Goal: Information Seeking & Learning: Learn about a topic

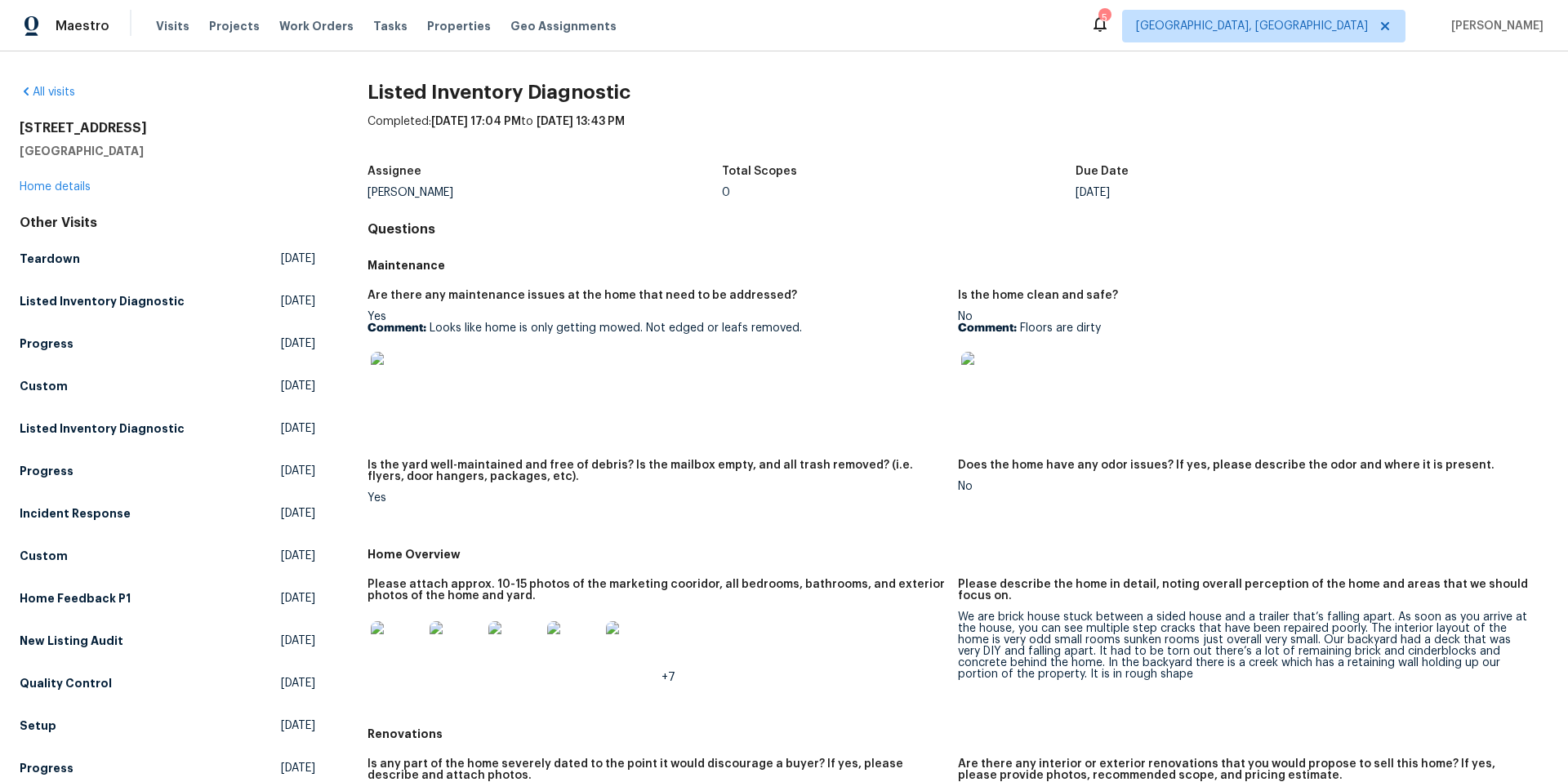
click at [409, 368] on img at bounding box center [397, 378] width 52 height 52
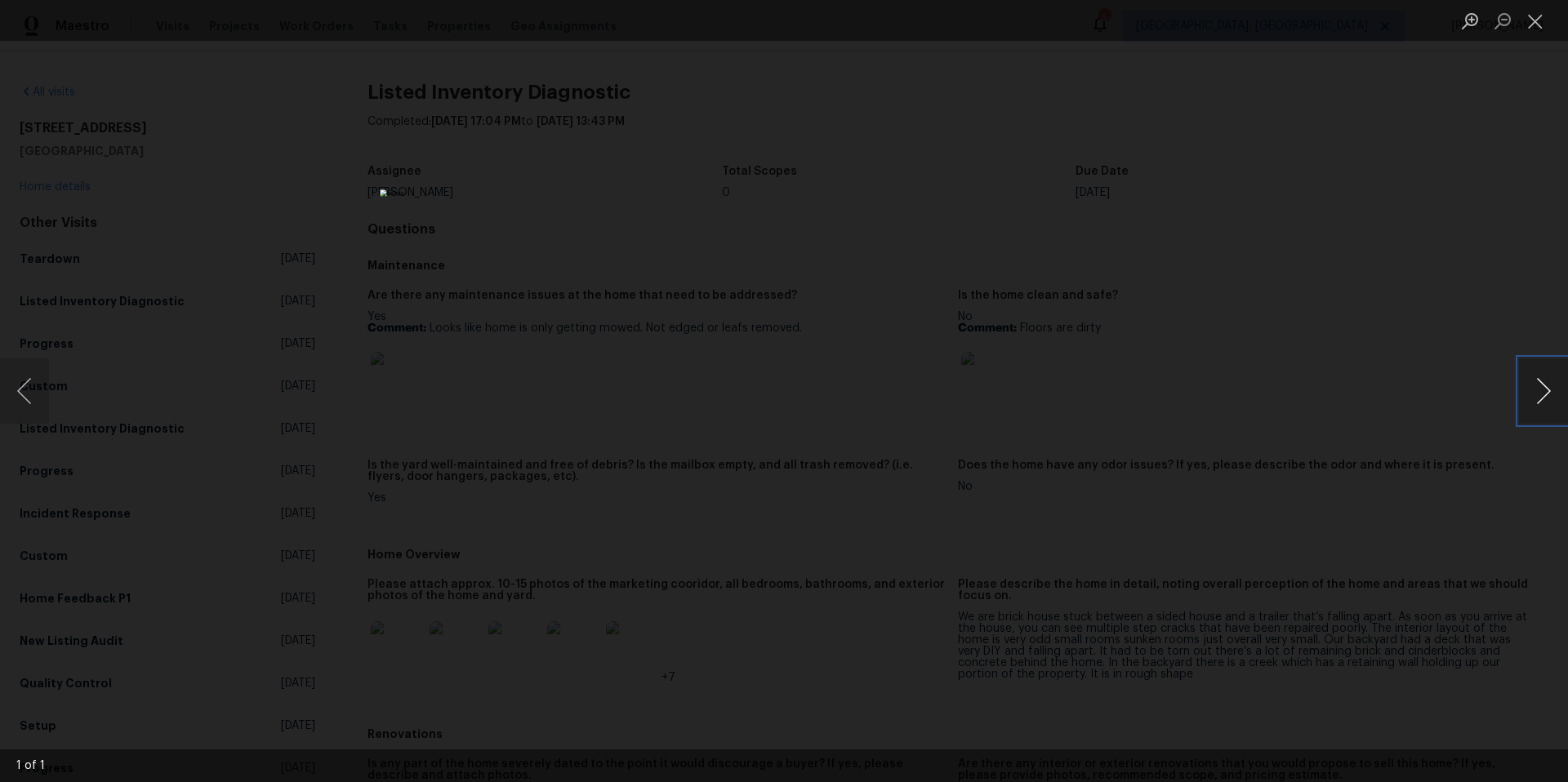
click at [1540, 385] on button "Next image" at bounding box center [1544, 391] width 49 height 66
click at [1522, 182] on div "Lightbox" at bounding box center [784, 391] width 1568 height 782
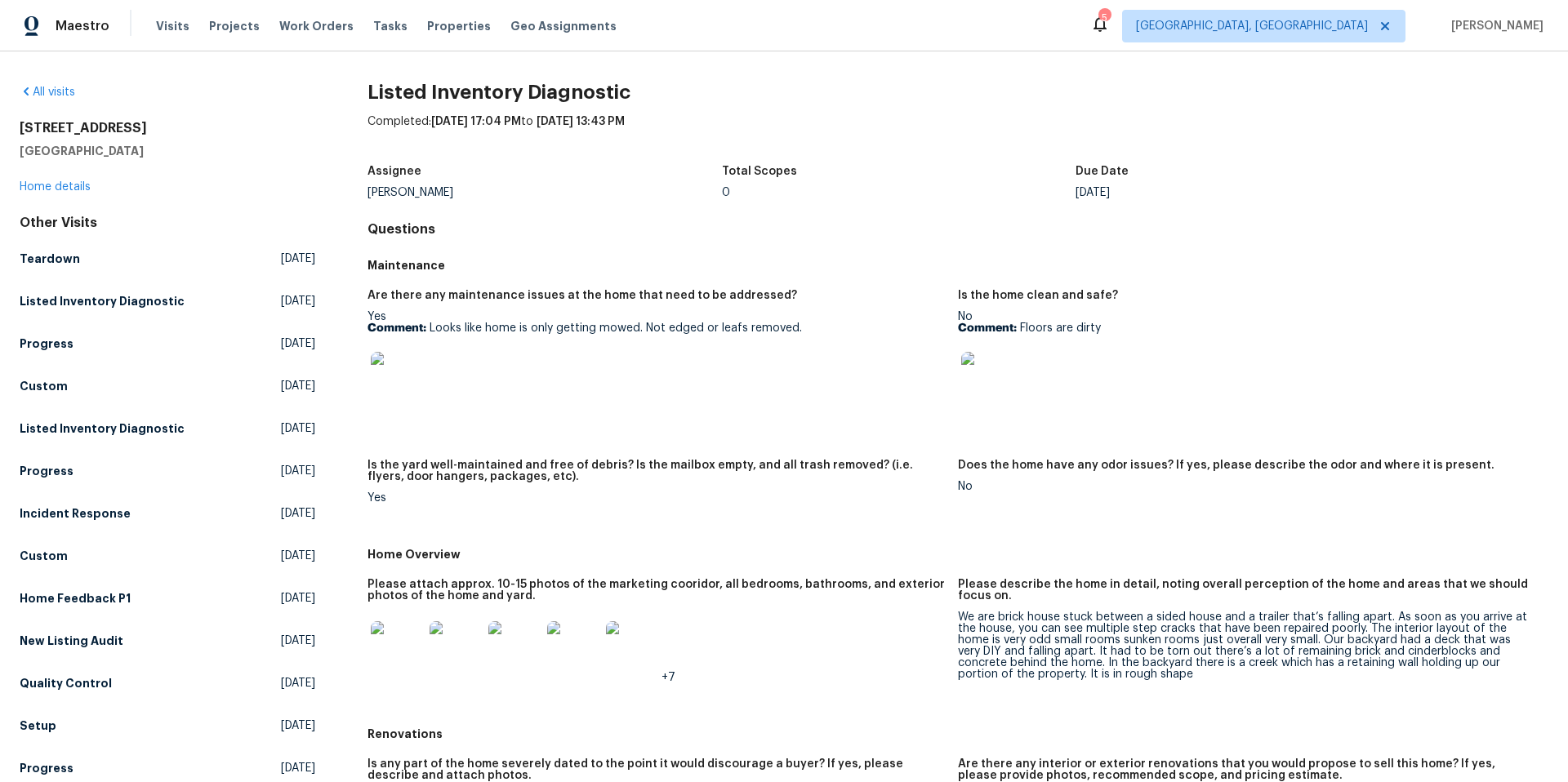
click at [982, 381] on img at bounding box center [988, 378] width 52 height 52
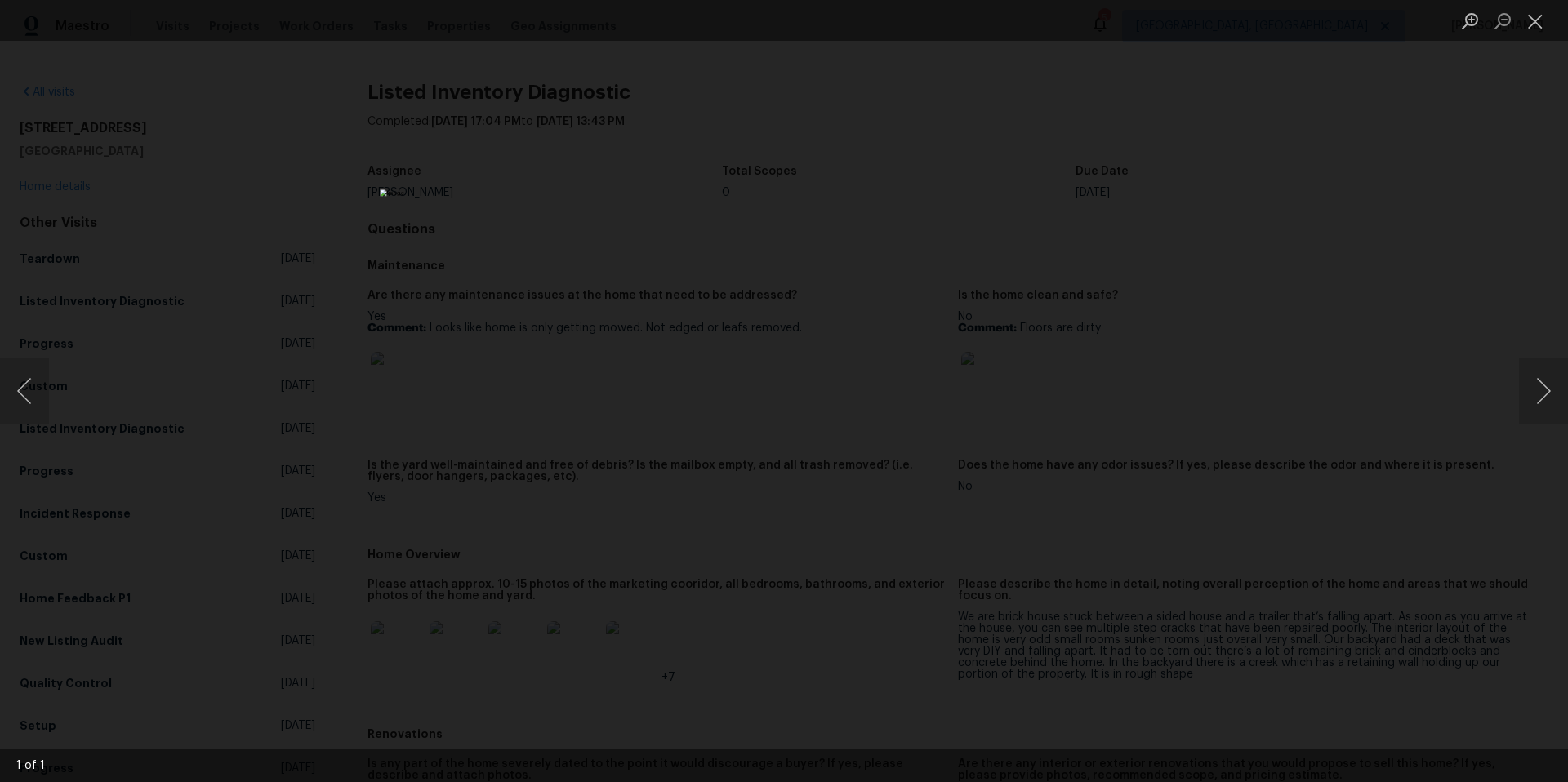
click at [1209, 356] on div "Lightbox" at bounding box center [784, 391] width 1568 height 782
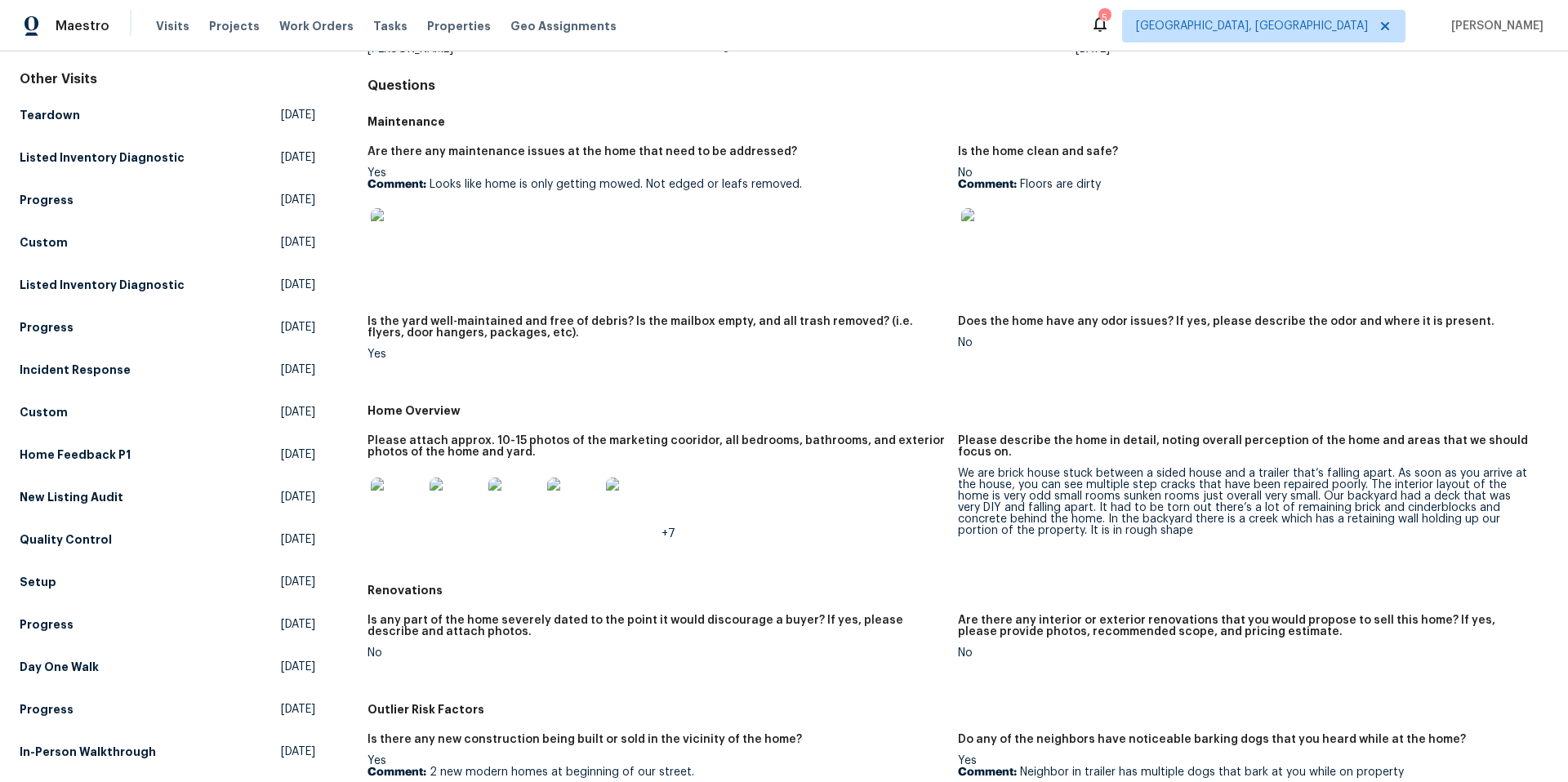
scroll to position [145, 0]
click at [410, 493] on img at bounding box center [397, 502] width 52 height 52
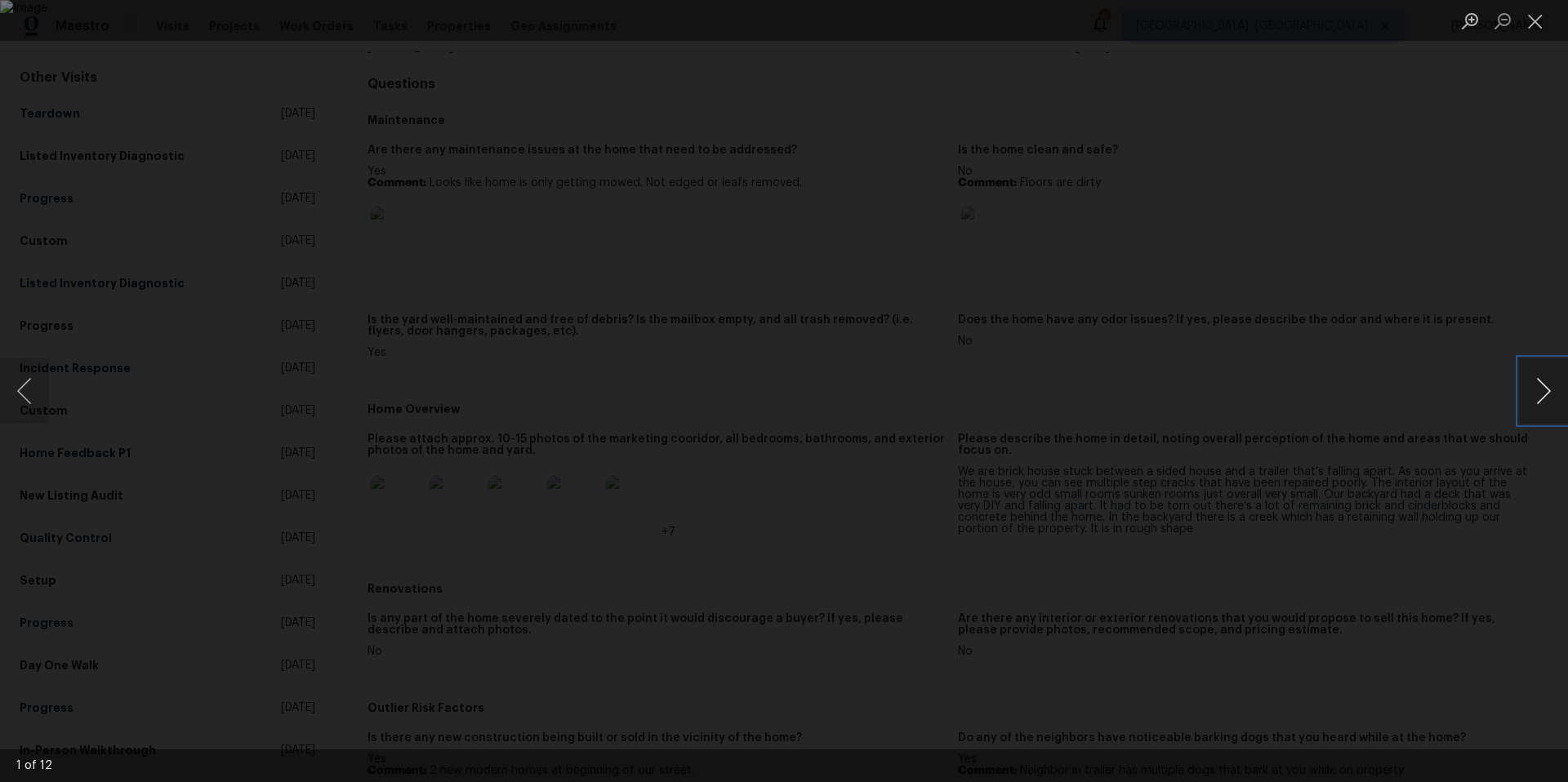
click at [1542, 391] on button "Next image" at bounding box center [1544, 391] width 49 height 66
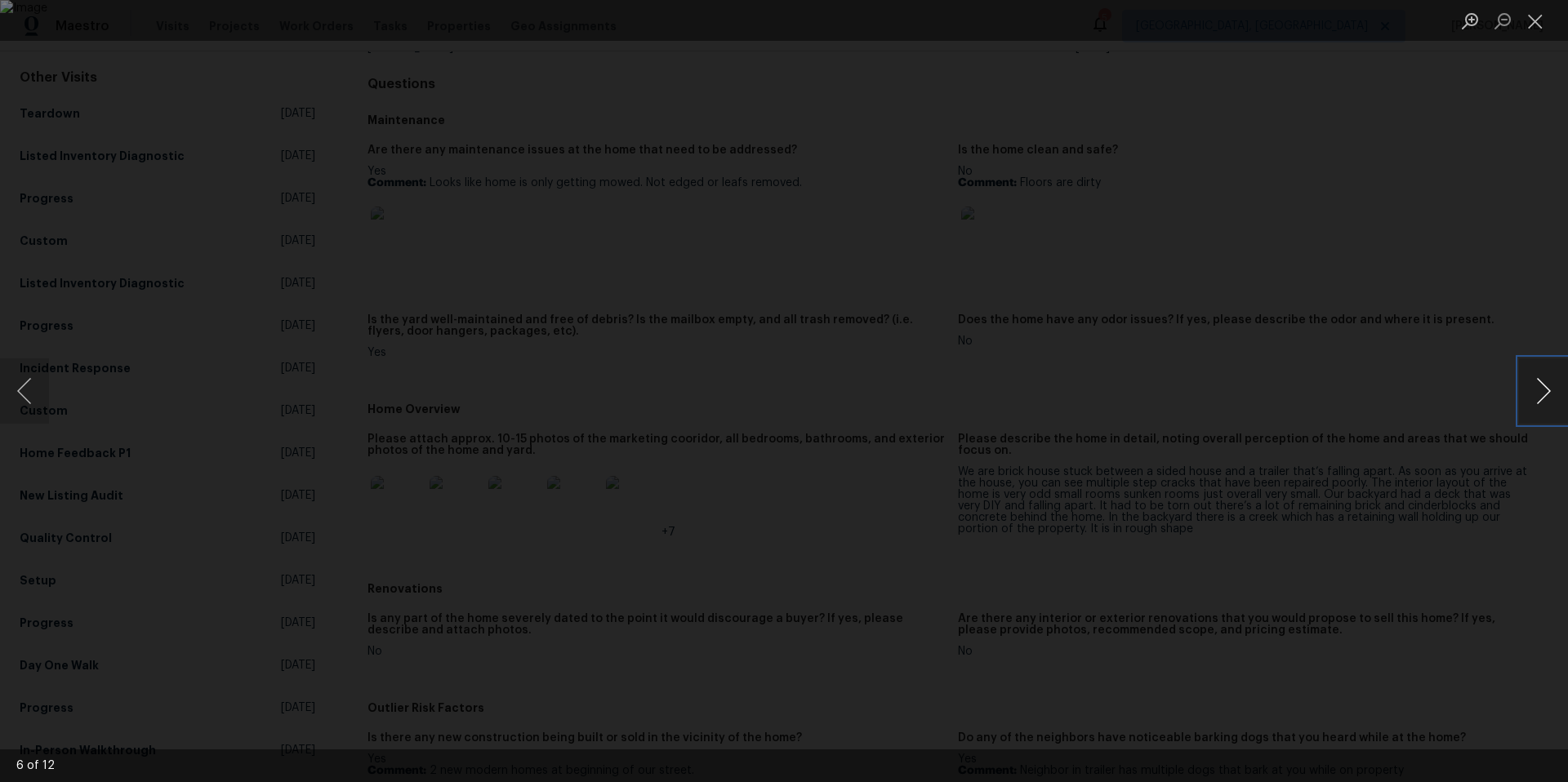
click at [1542, 391] on button "Next image" at bounding box center [1544, 391] width 49 height 66
click at [27, 374] on button "Previous image" at bounding box center [24, 391] width 49 height 66
click at [1542, 394] on button "Next image" at bounding box center [1544, 391] width 49 height 66
click at [1542, 393] on button "Next image" at bounding box center [1544, 391] width 49 height 66
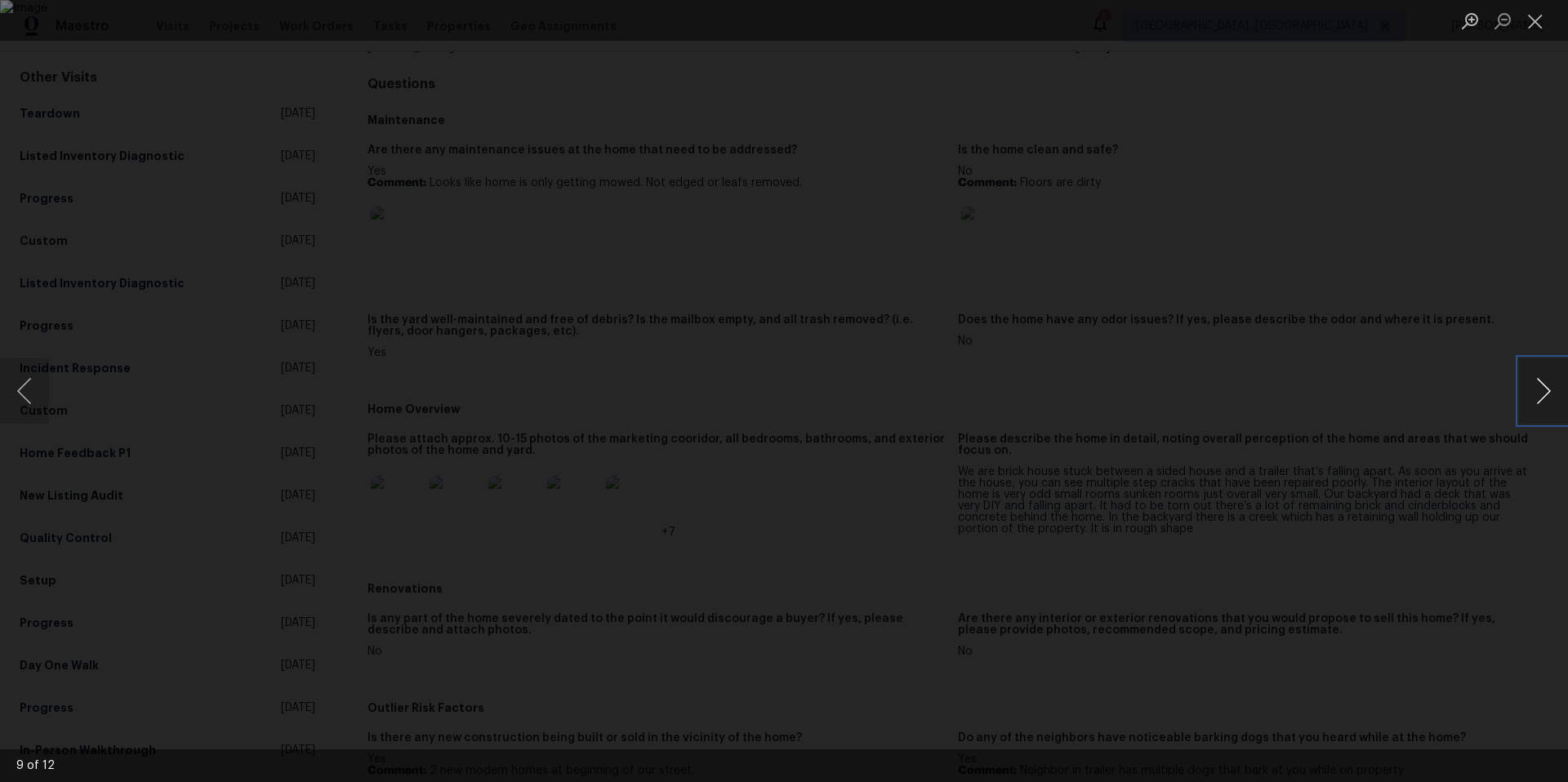
click at [1542, 393] on button "Next image" at bounding box center [1544, 391] width 49 height 66
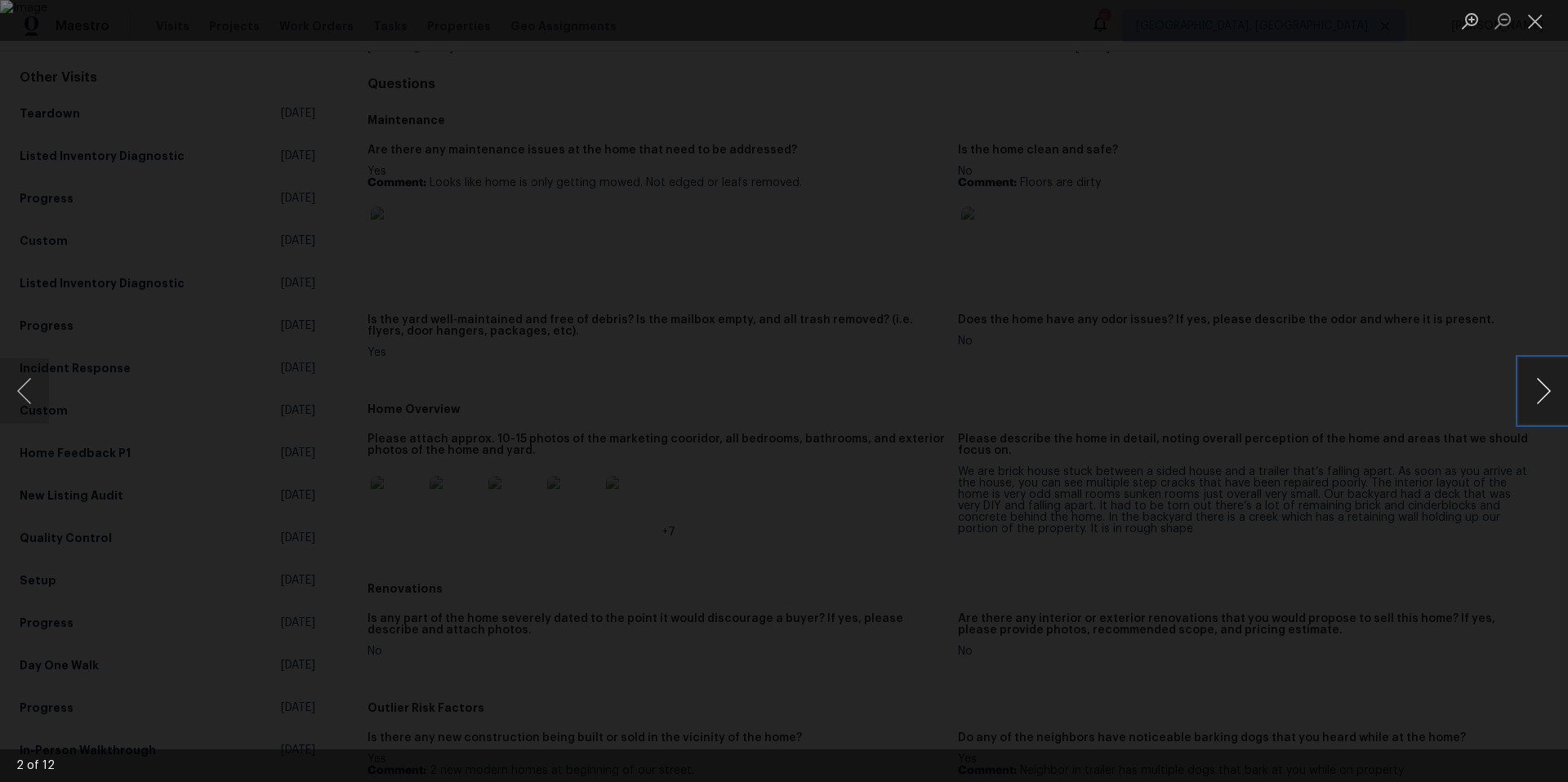
click at [1542, 393] on button "Next image" at bounding box center [1544, 391] width 49 height 66
click at [1385, 415] on div "Lightbox" at bounding box center [784, 391] width 1568 height 782
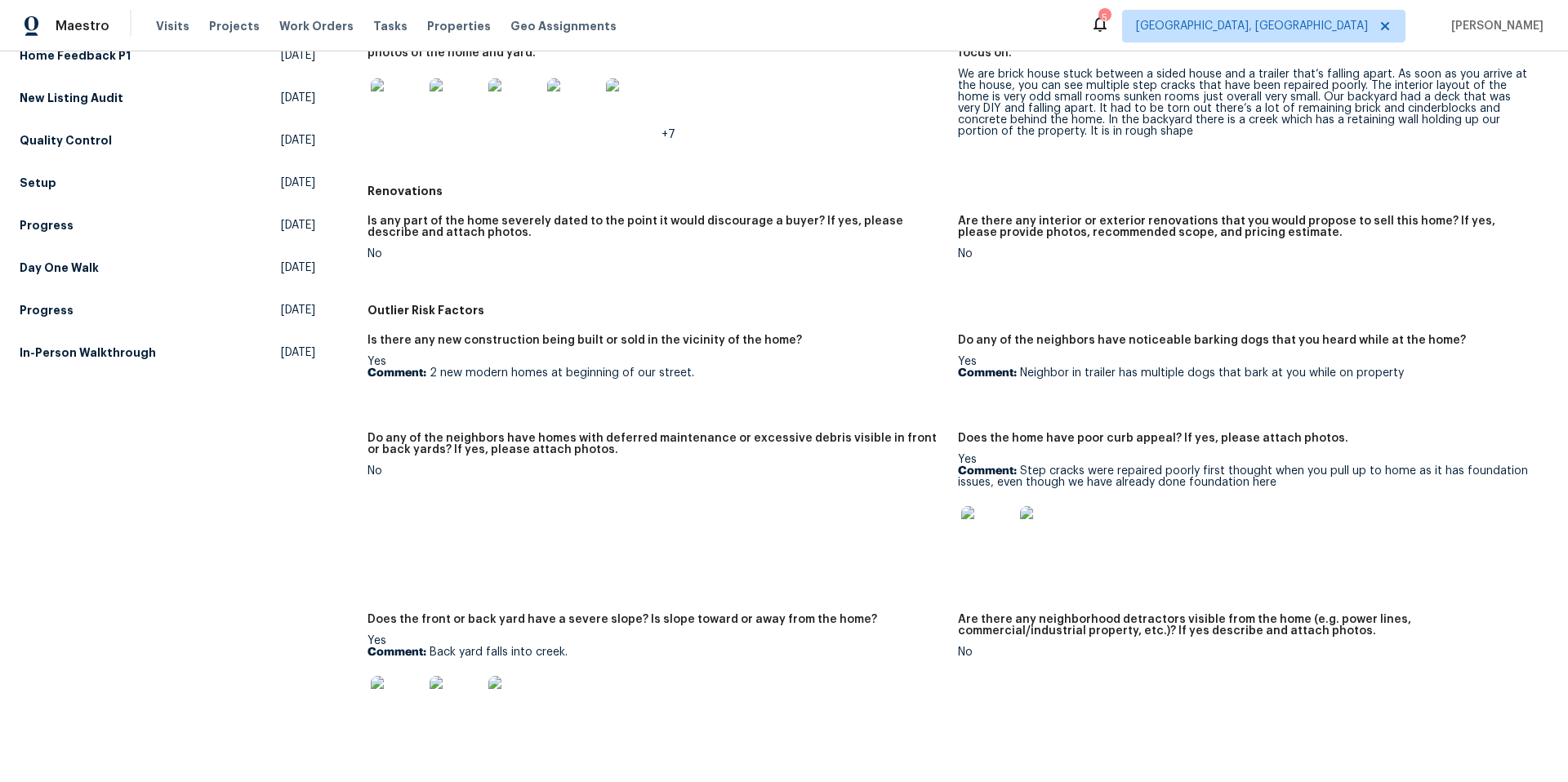
scroll to position [546, 0]
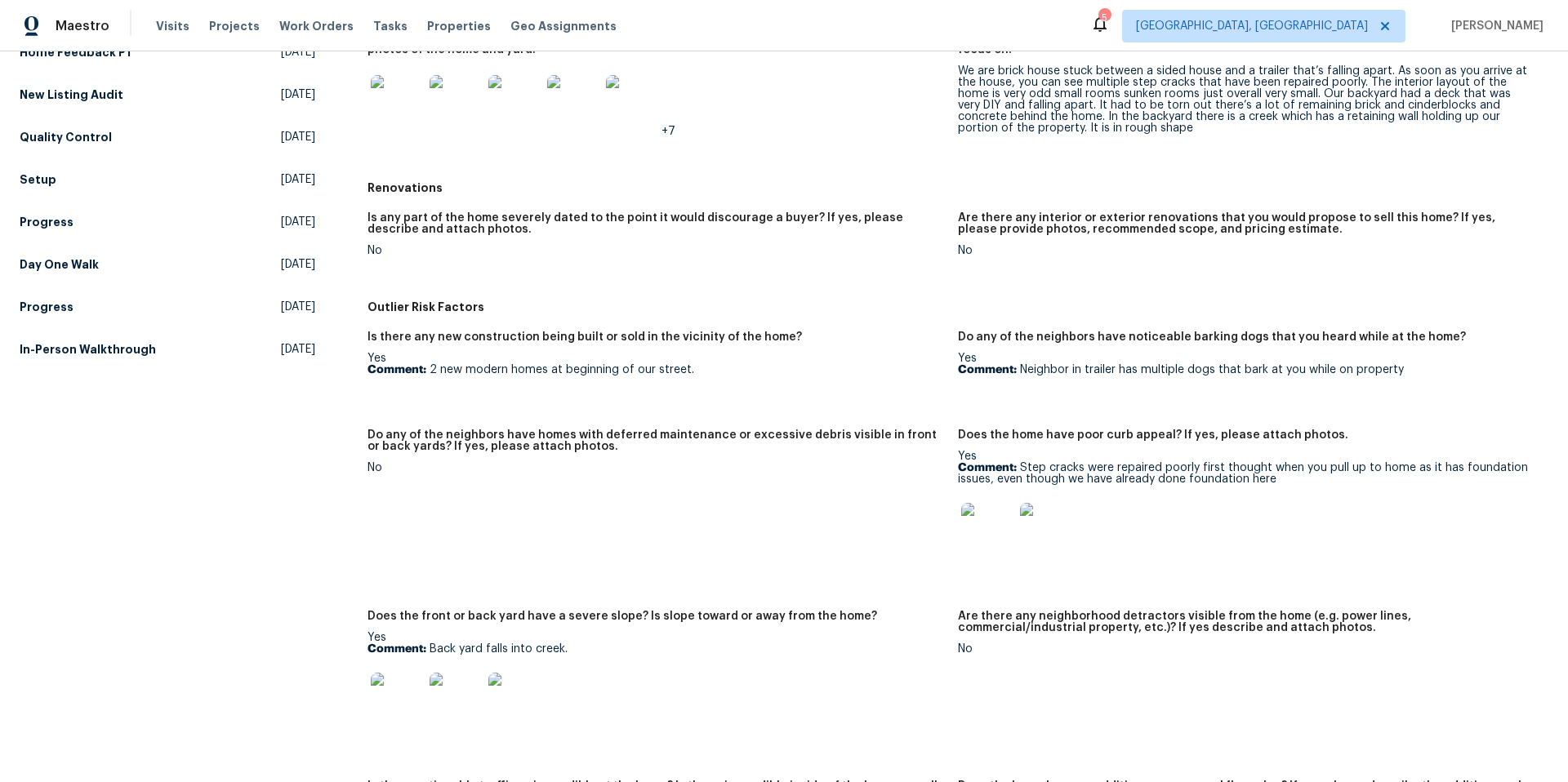
click at [986, 535] on img at bounding box center [988, 529] width 52 height 52
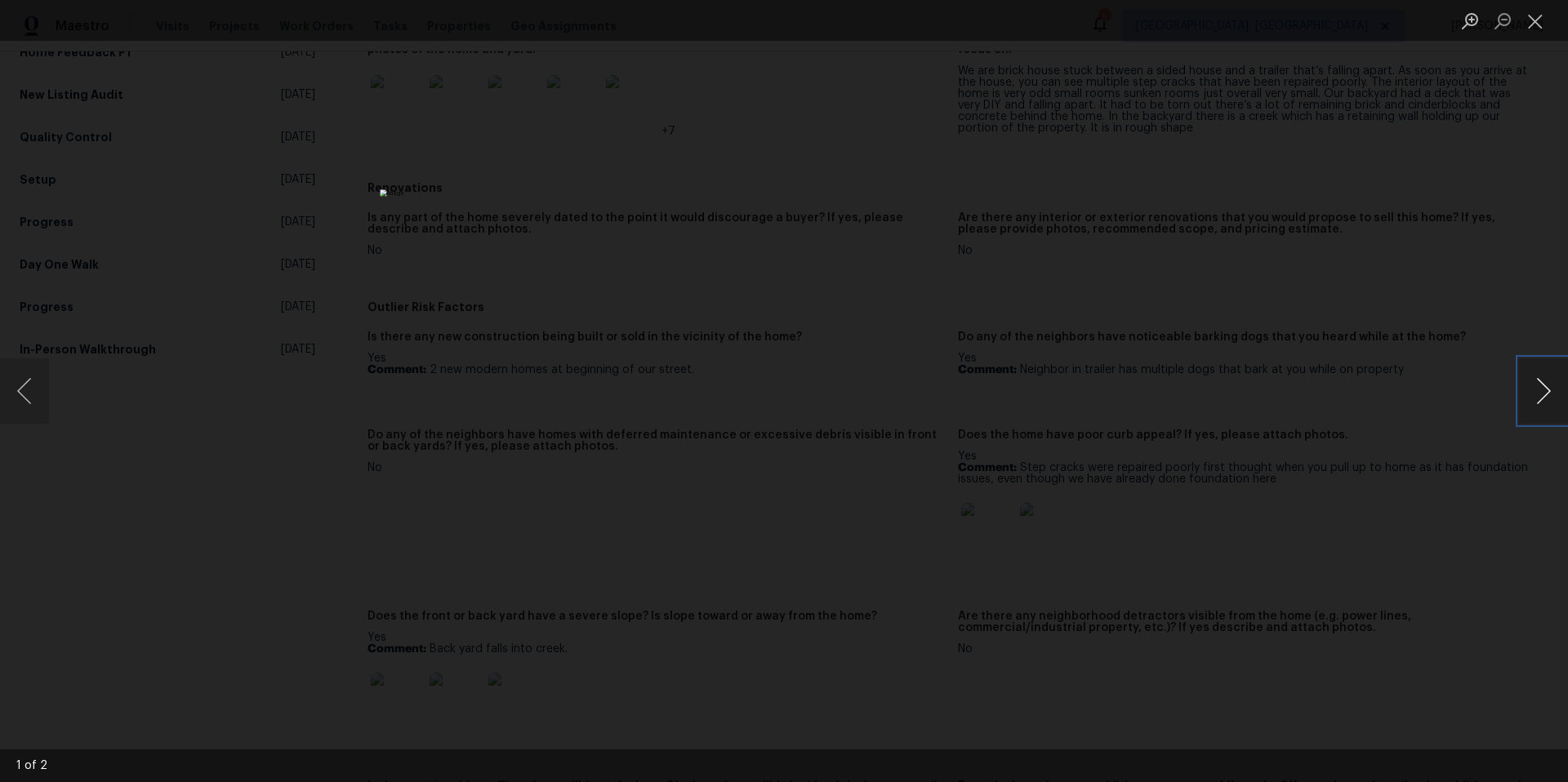
click at [1546, 397] on button "Next image" at bounding box center [1544, 391] width 49 height 66
click at [1319, 448] on div "Lightbox" at bounding box center [784, 391] width 1568 height 782
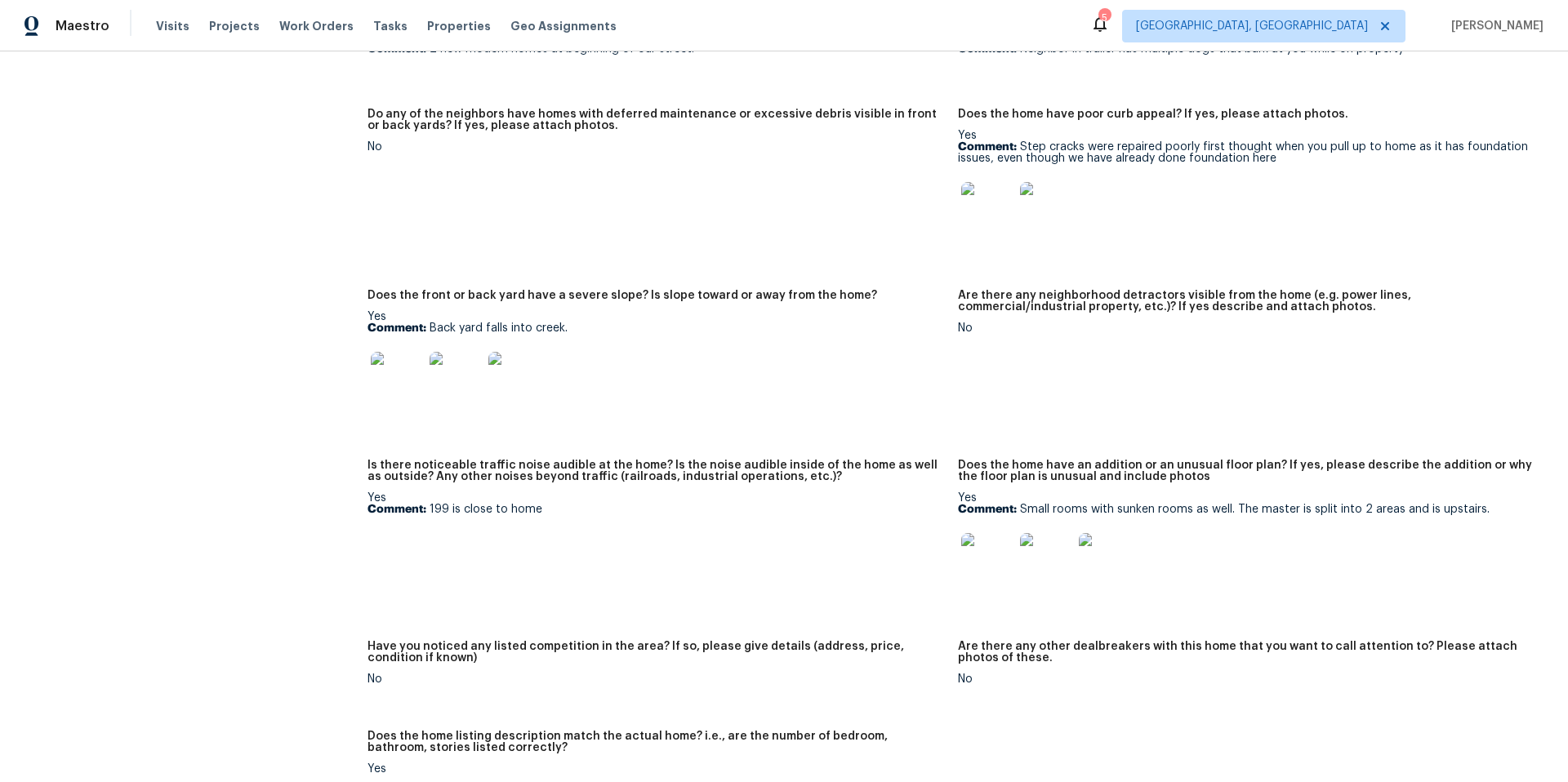
scroll to position [877, 0]
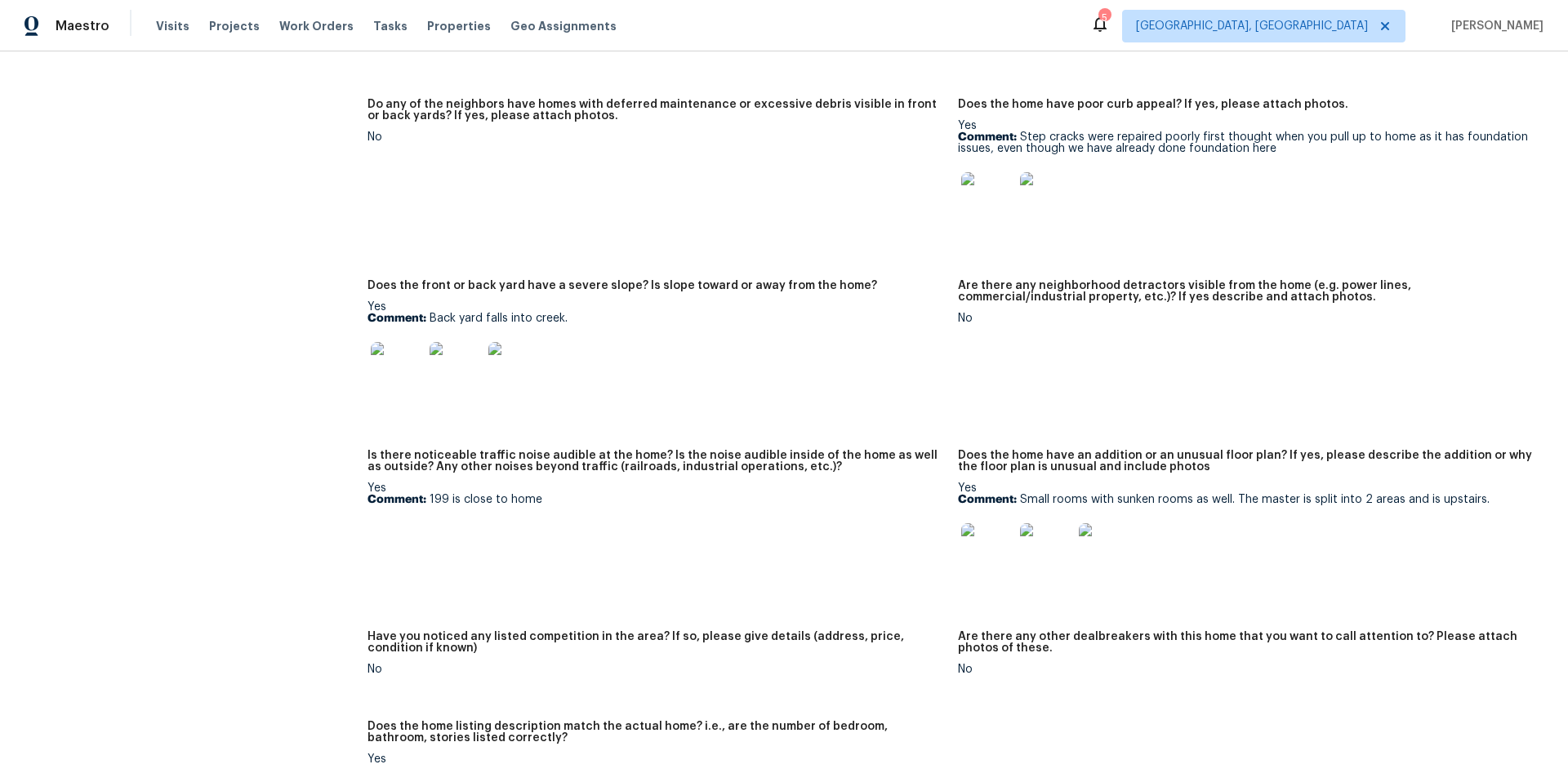
click at [411, 375] on img at bounding box center [397, 368] width 52 height 52
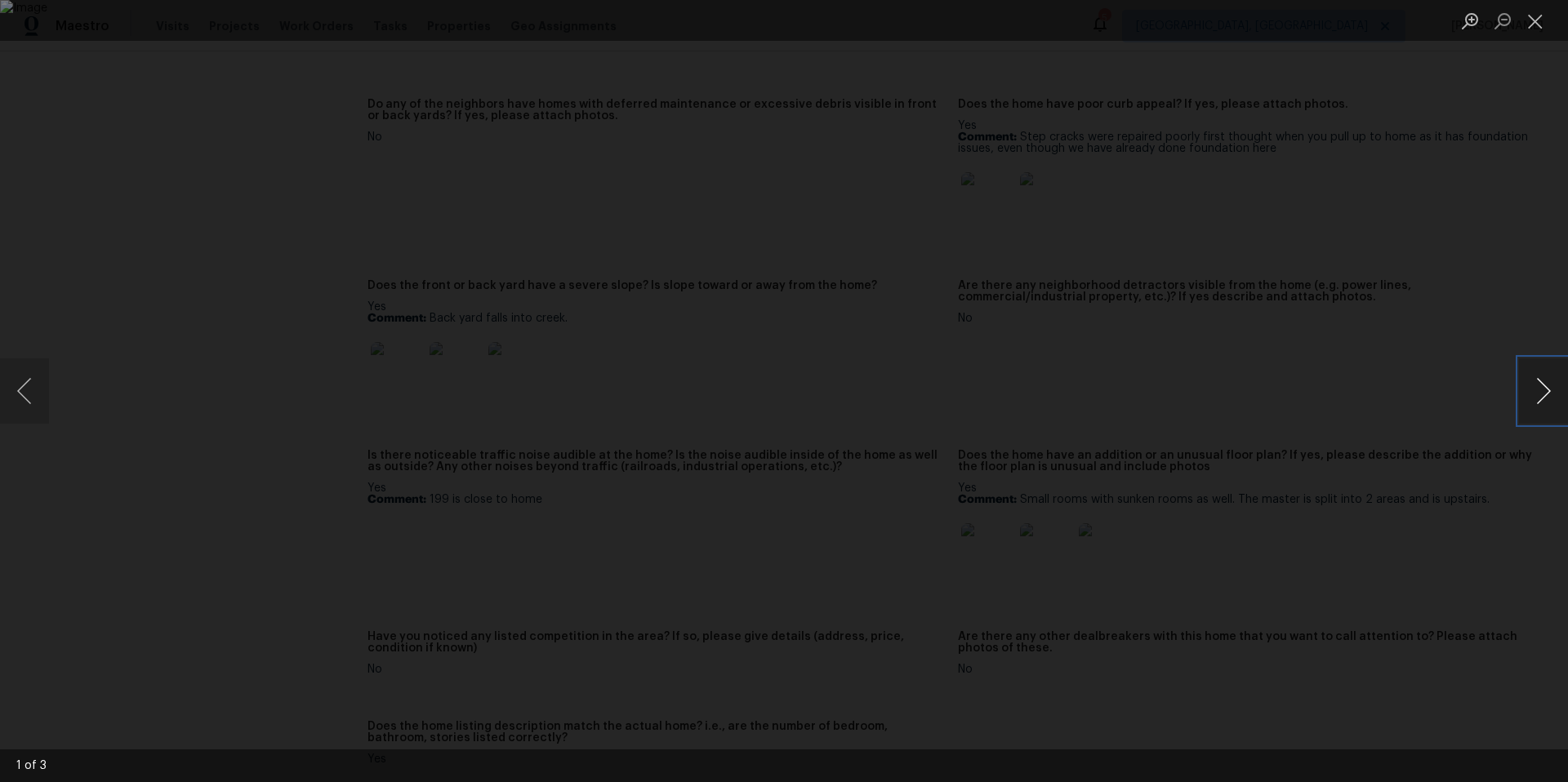
click at [1544, 394] on button "Next image" at bounding box center [1544, 391] width 49 height 66
click at [1282, 490] on div "Lightbox" at bounding box center [784, 391] width 1568 height 782
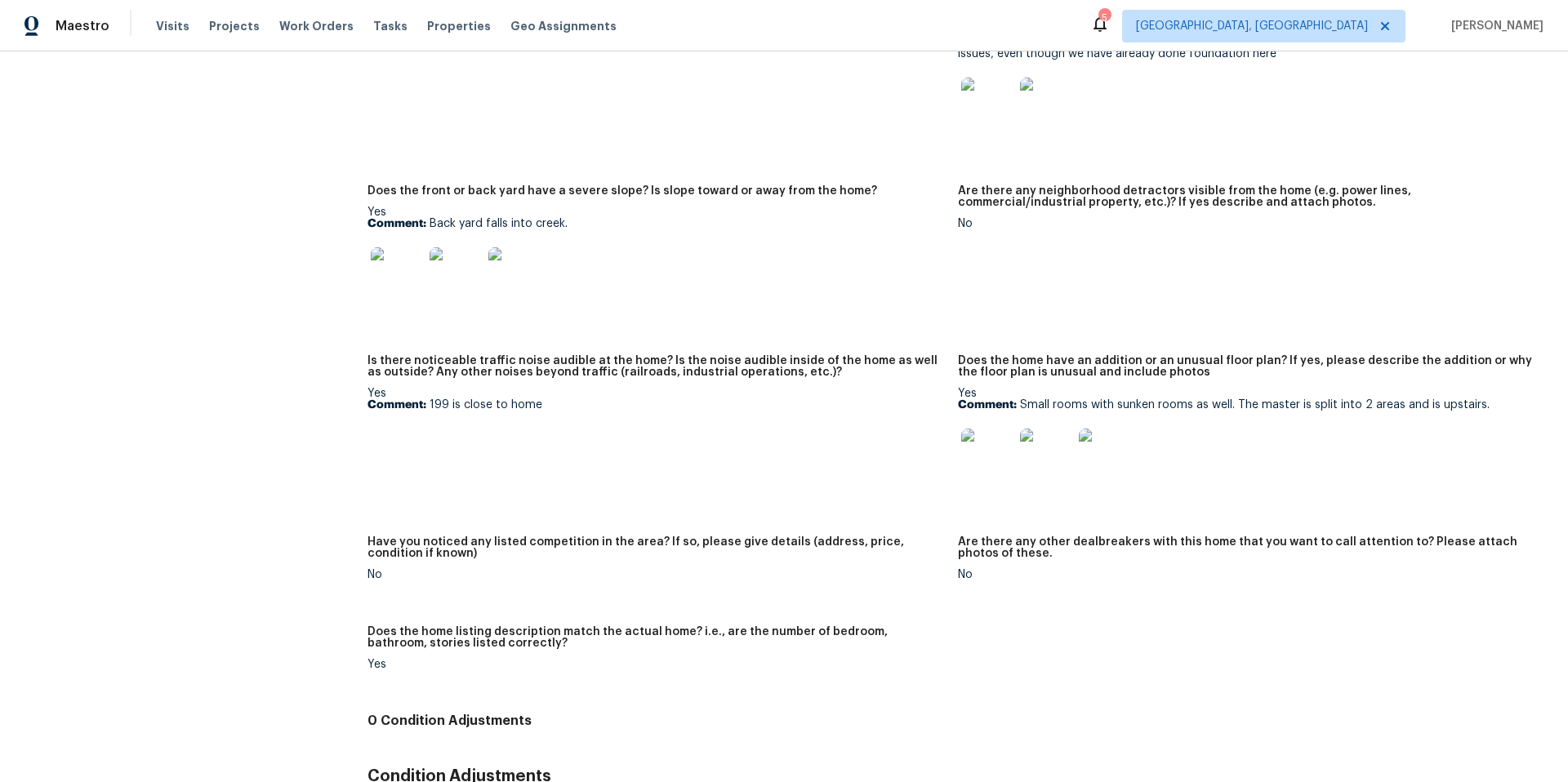
scroll to position [975, 0]
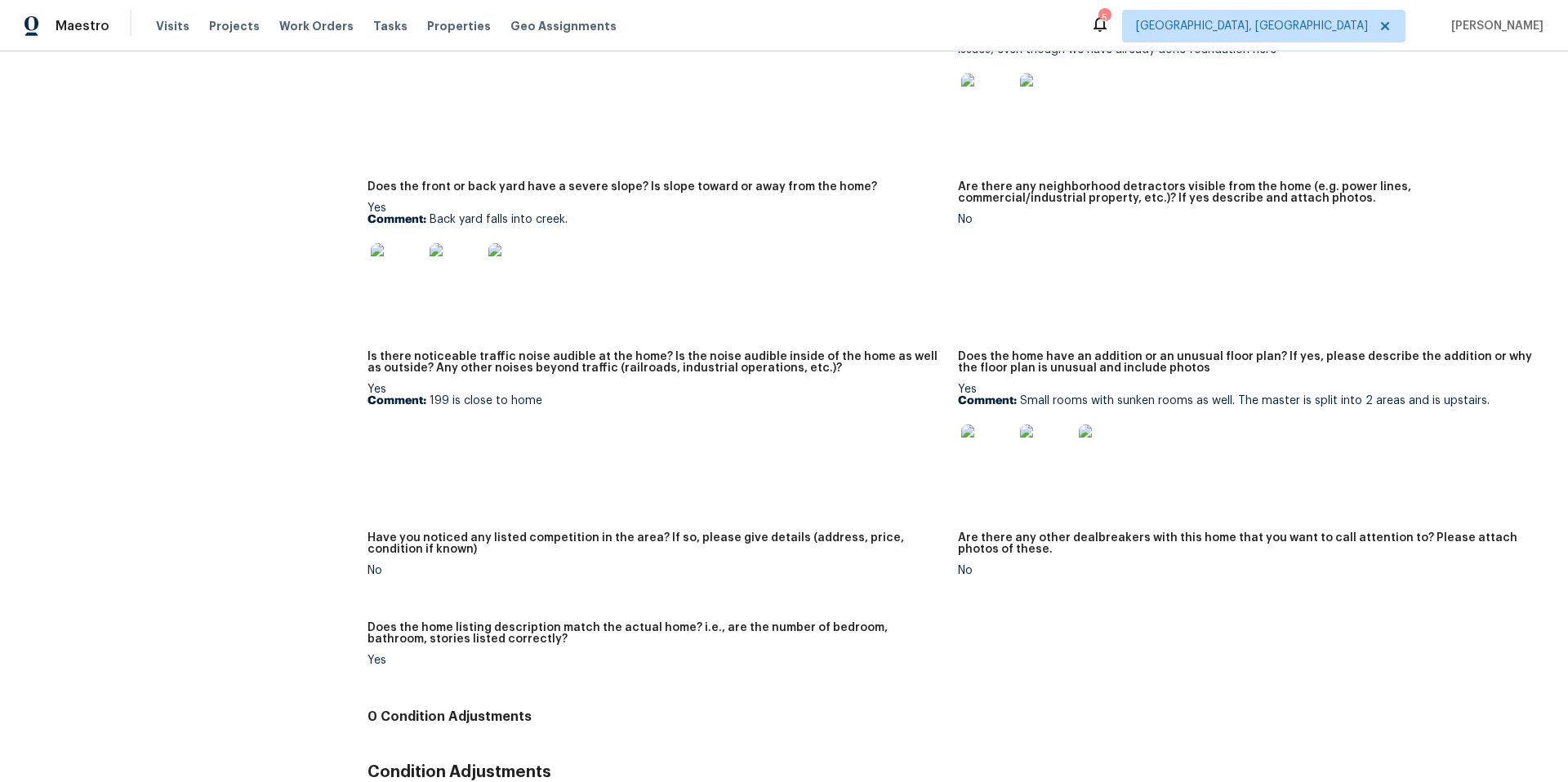
click at [968, 471] on img at bounding box center [988, 450] width 52 height 52
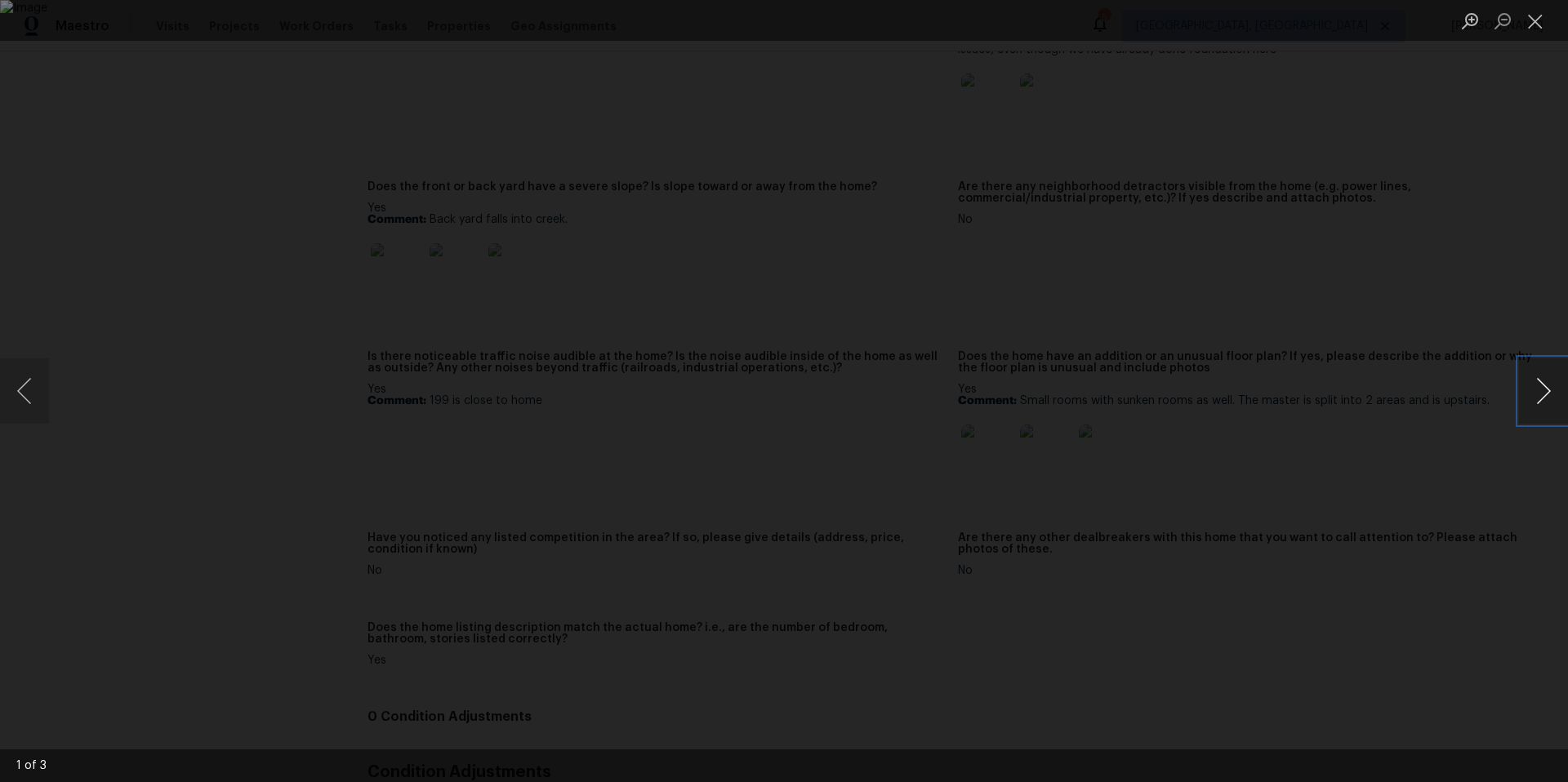
click at [1553, 387] on button "Next image" at bounding box center [1544, 391] width 49 height 66
click at [1340, 485] on div "Lightbox" at bounding box center [784, 391] width 1568 height 782
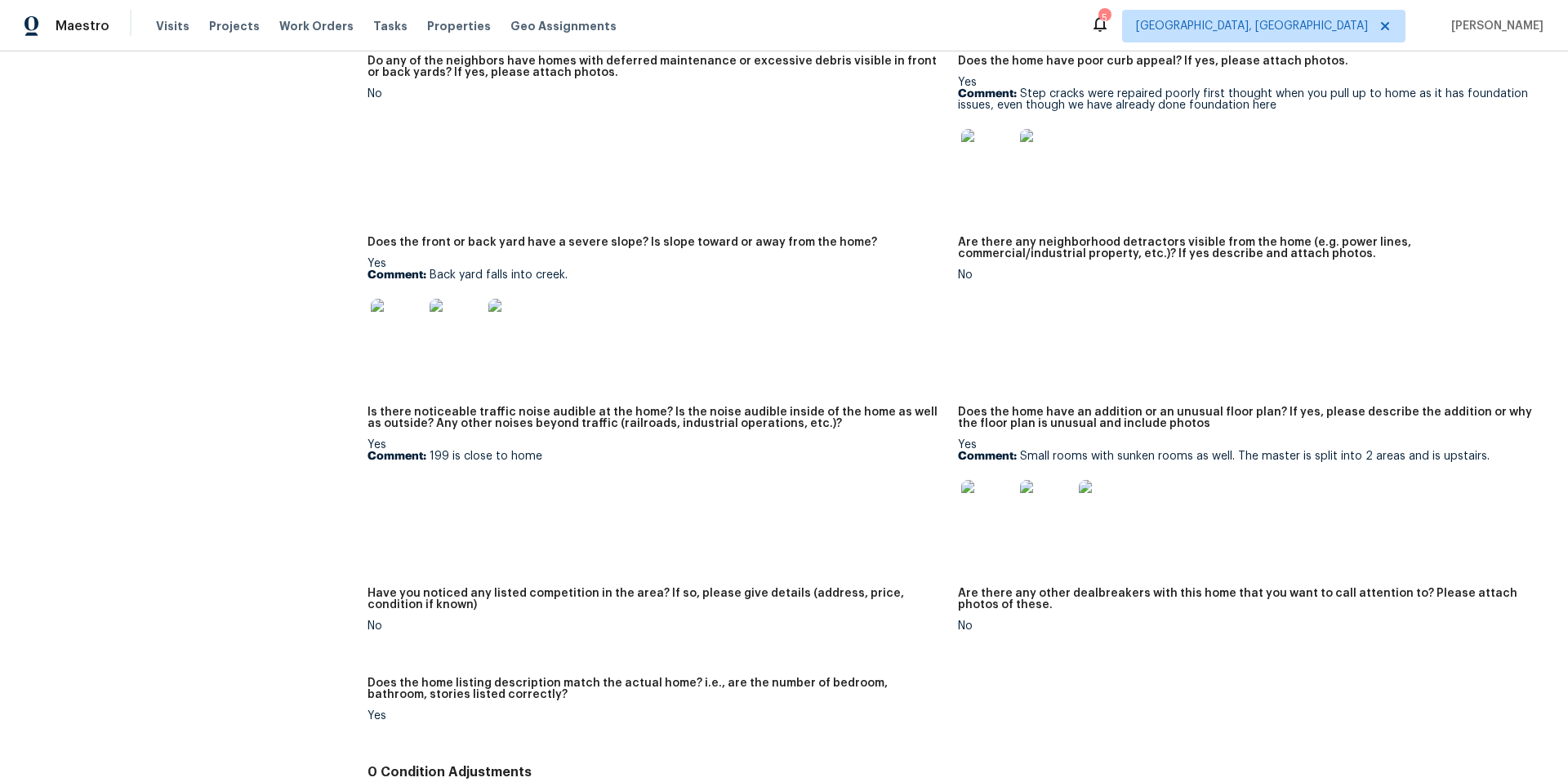
scroll to position [0, 0]
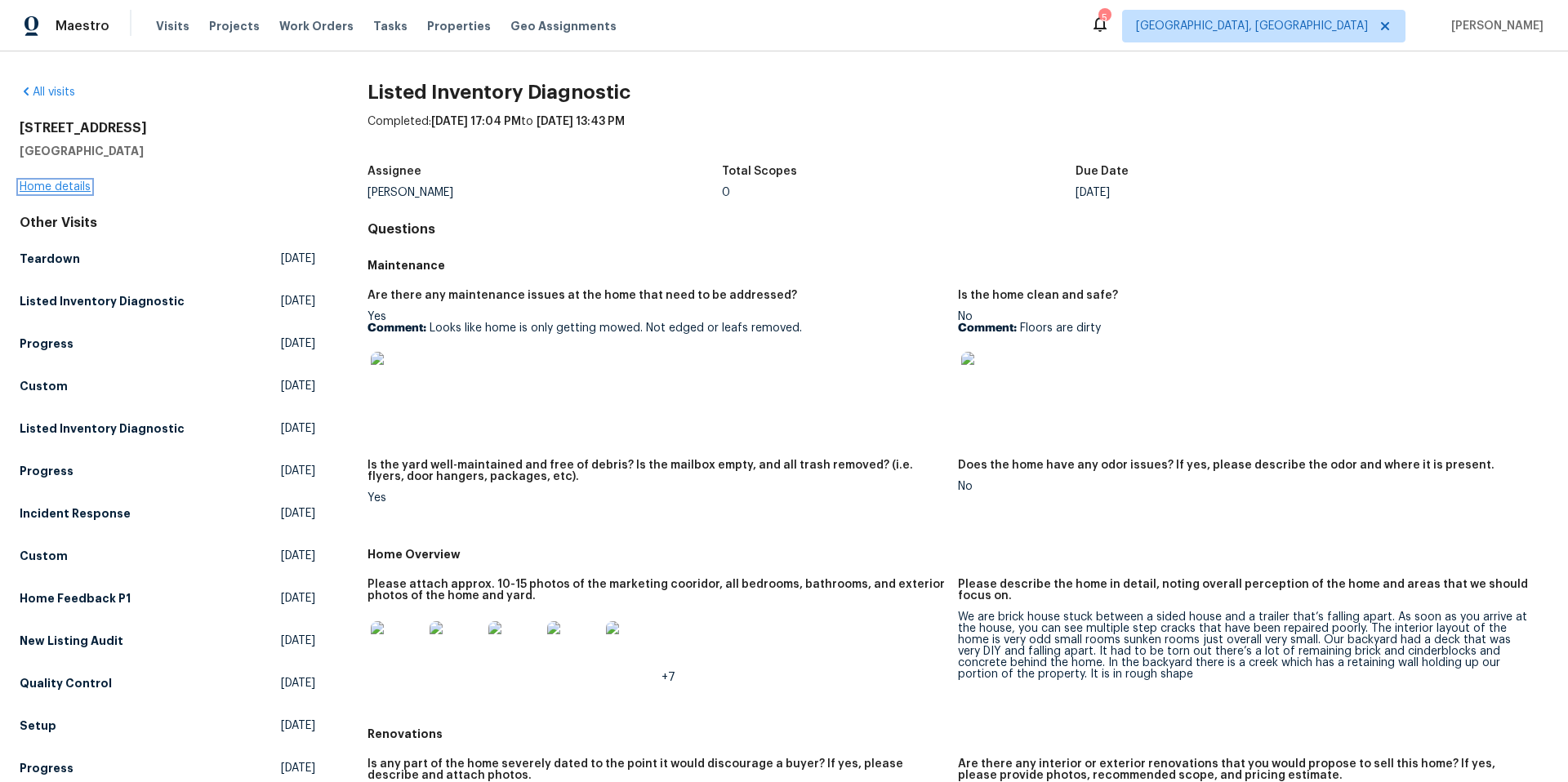
click at [51, 185] on link "Home details" at bounding box center [54, 186] width 71 height 11
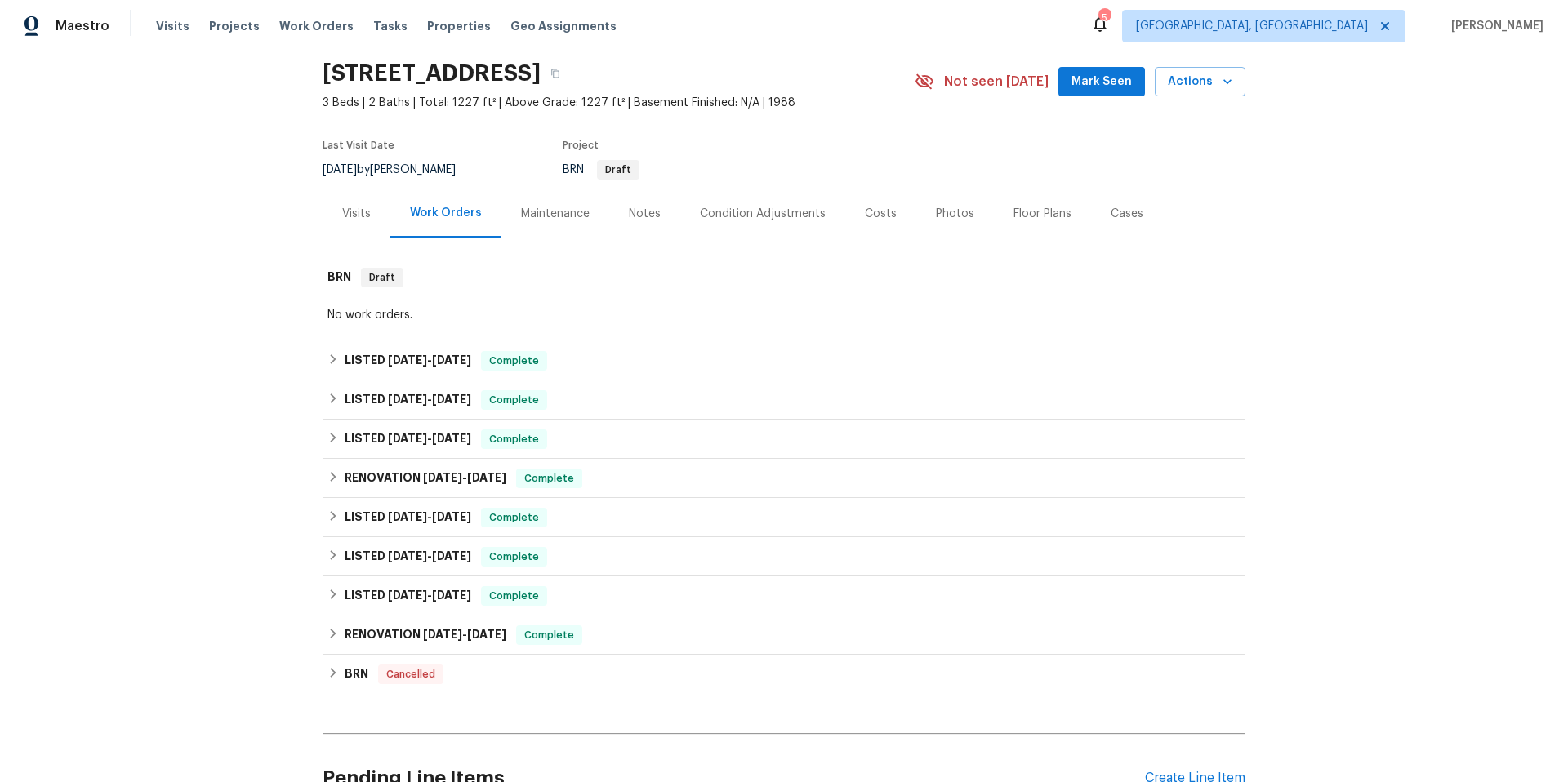
scroll to position [80, 0]
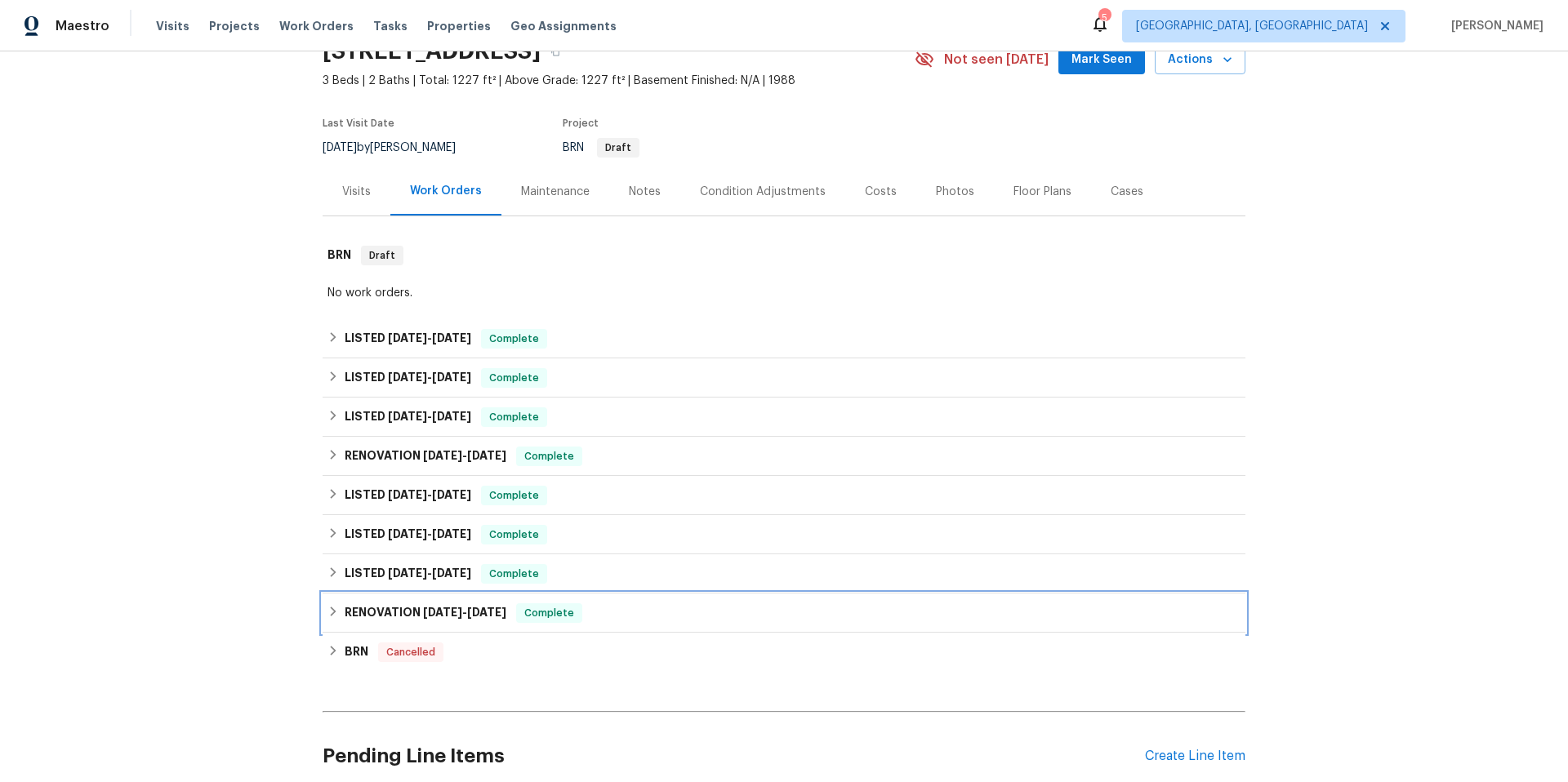
click at [432, 613] on span "[DATE]" at bounding box center [443, 612] width 39 height 11
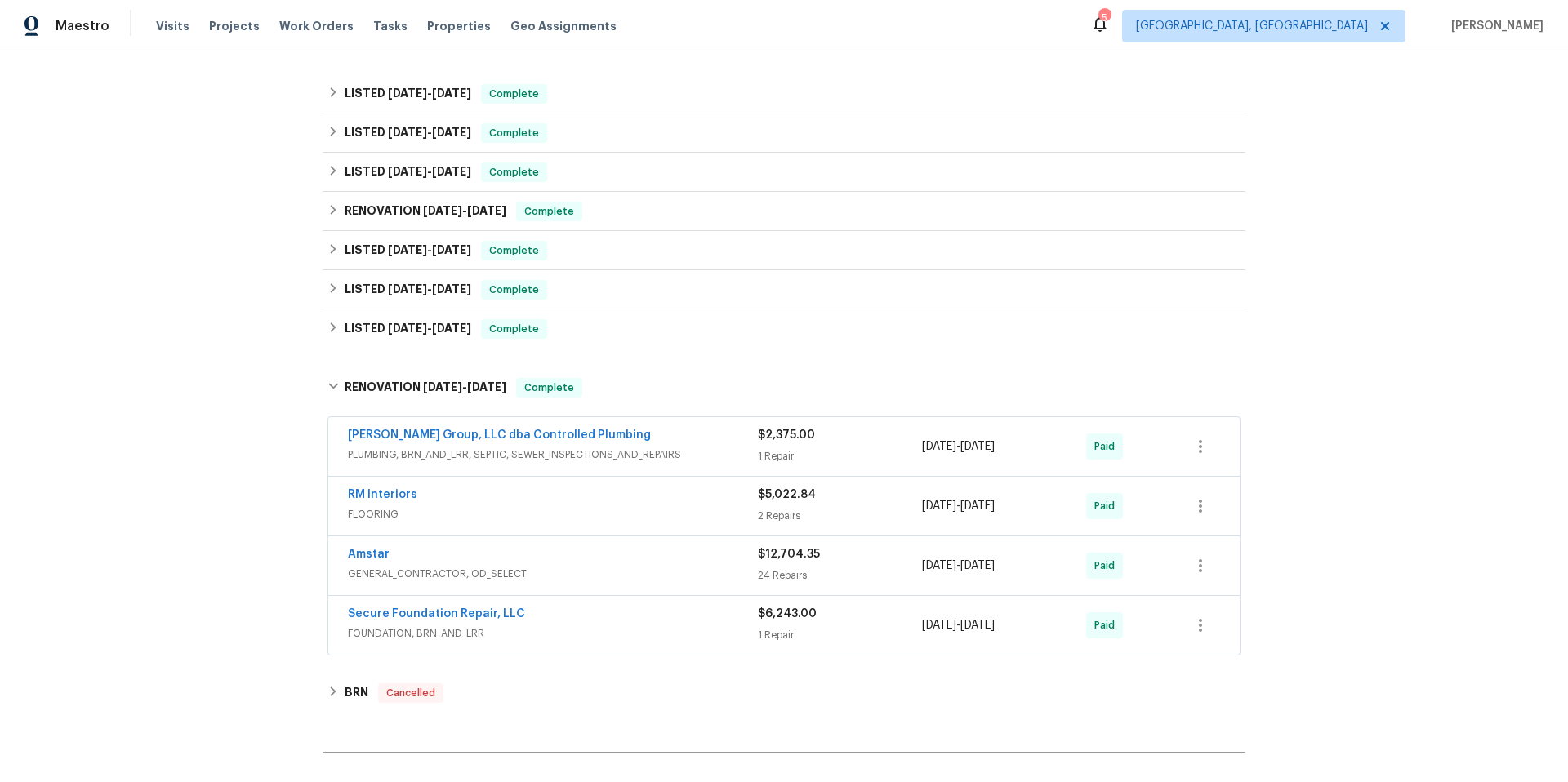
scroll to position [276, 0]
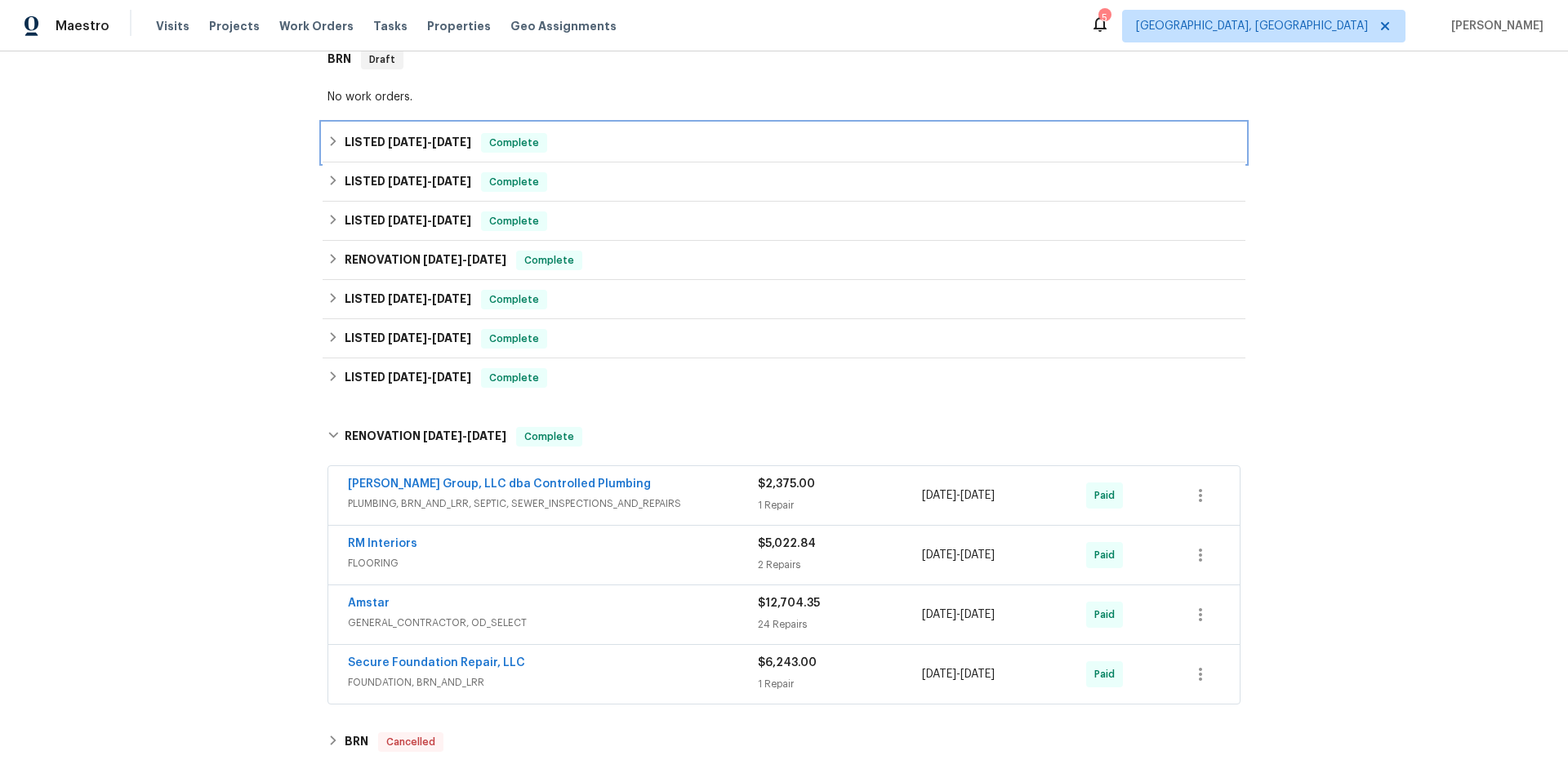
click at [340, 144] on div "LISTED [DATE] - [DATE] Complete" at bounding box center [784, 143] width 914 height 19
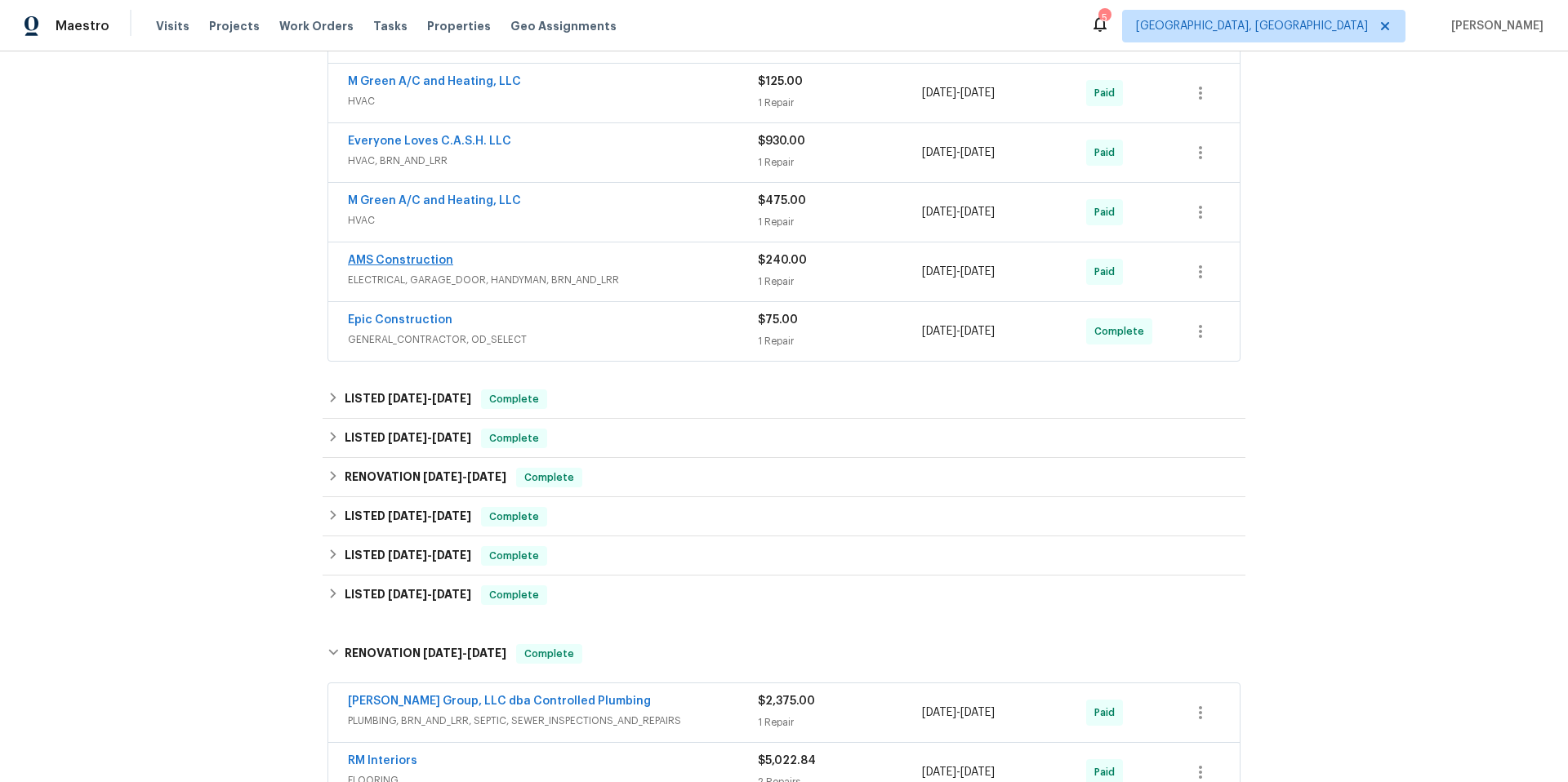
scroll to position [452, 0]
click at [402, 388] on h6 "LISTED [DATE] - [DATE]" at bounding box center [408, 397] width 127 height 19
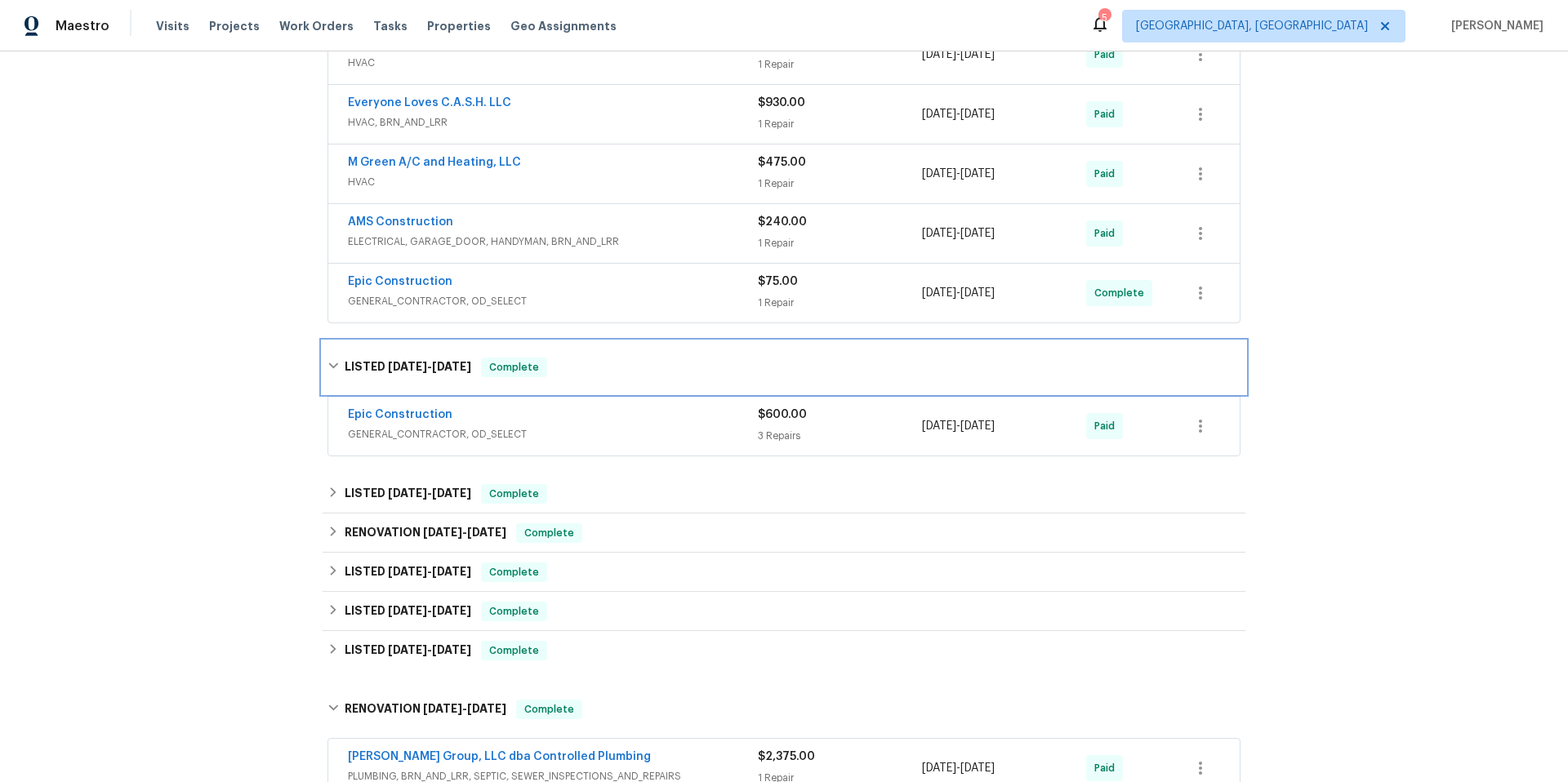
scroll to position [492, 0]
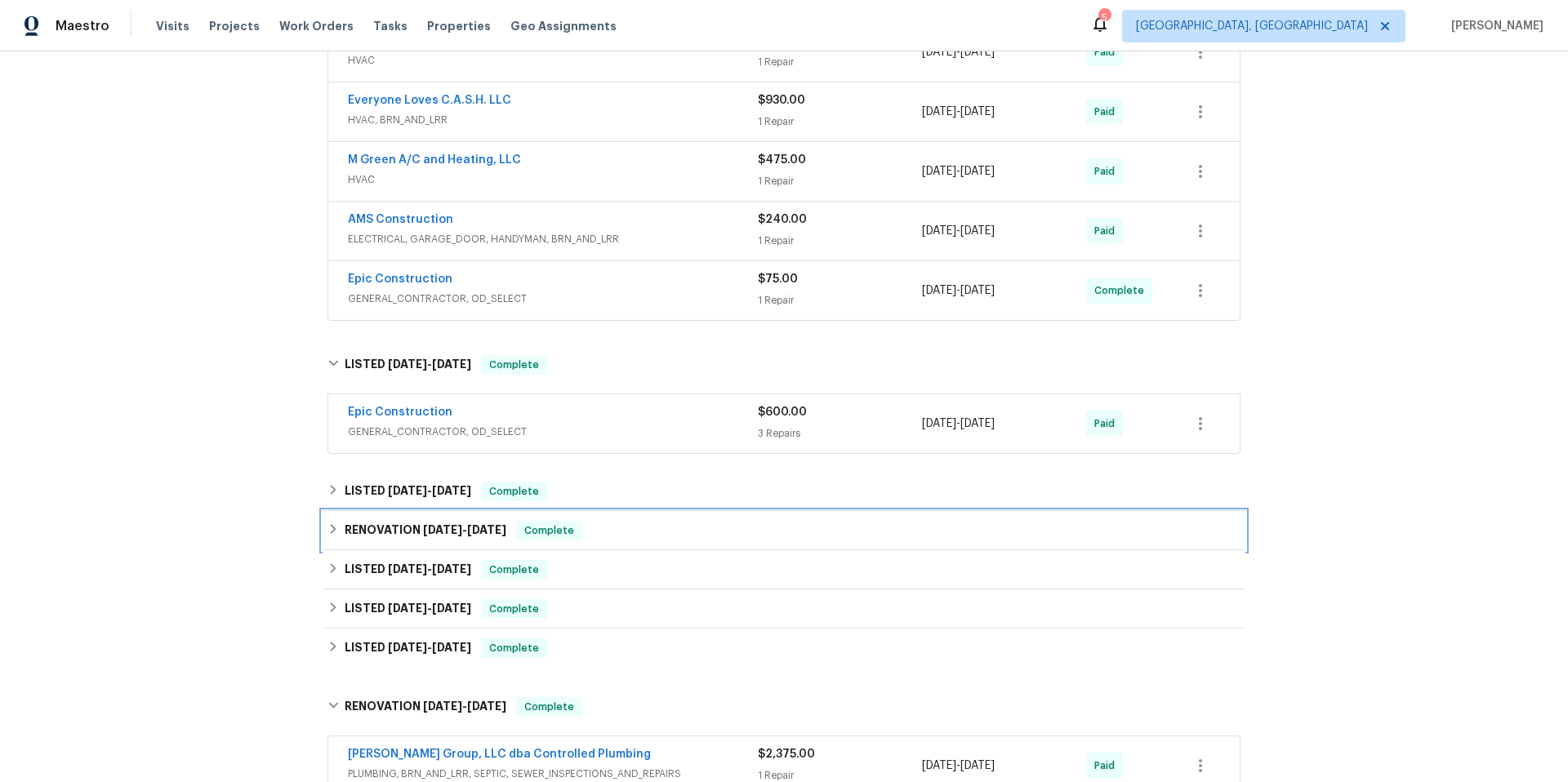
click at [406, 515] on div "RENOVATION [DATE] - [DATE] Complete" at bounding box center [784, 530] width 923 height 39
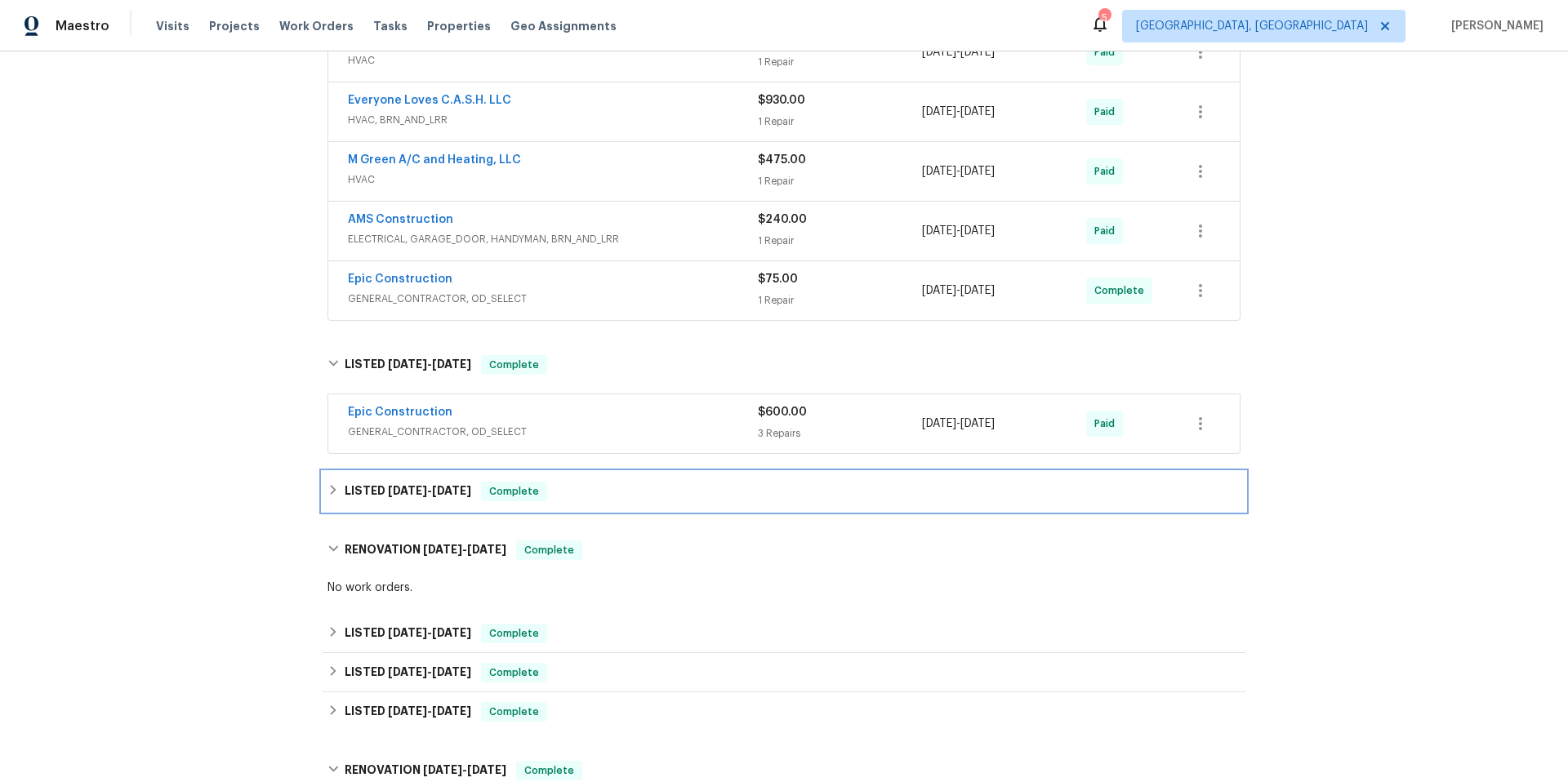
click at [409, 490] on span "[DATE]" at bounding box center [407, 490] width 39 height 11
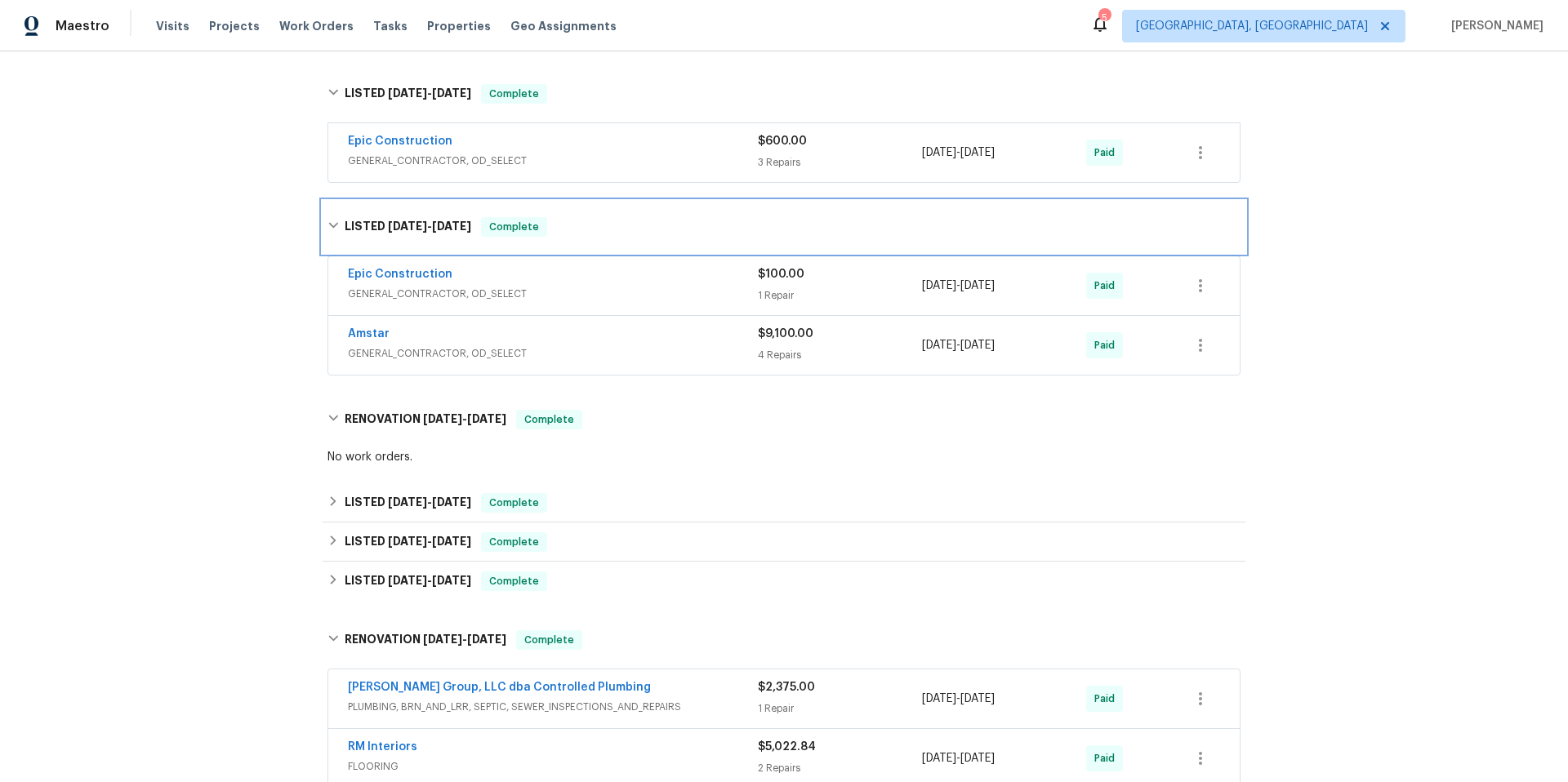
scroll to position [757, 0]
